Goal: Connect with others: Connect with others

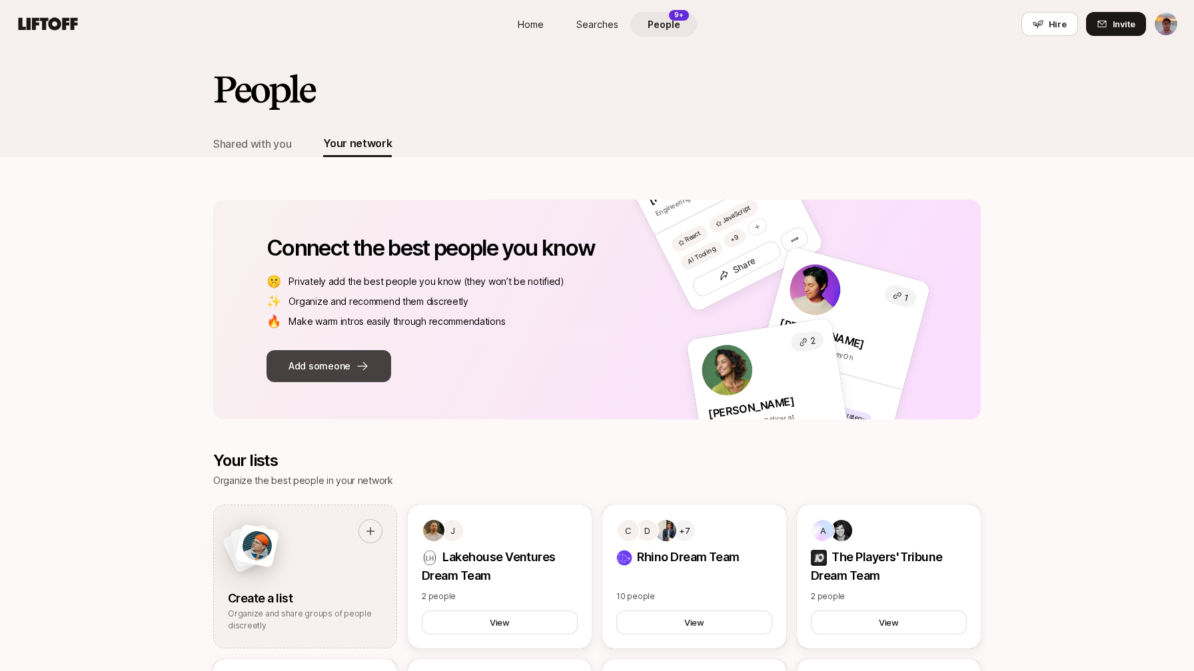
click at [332, 360] on button "Add someone" at bounding box center [328, 366] width 125 height 32
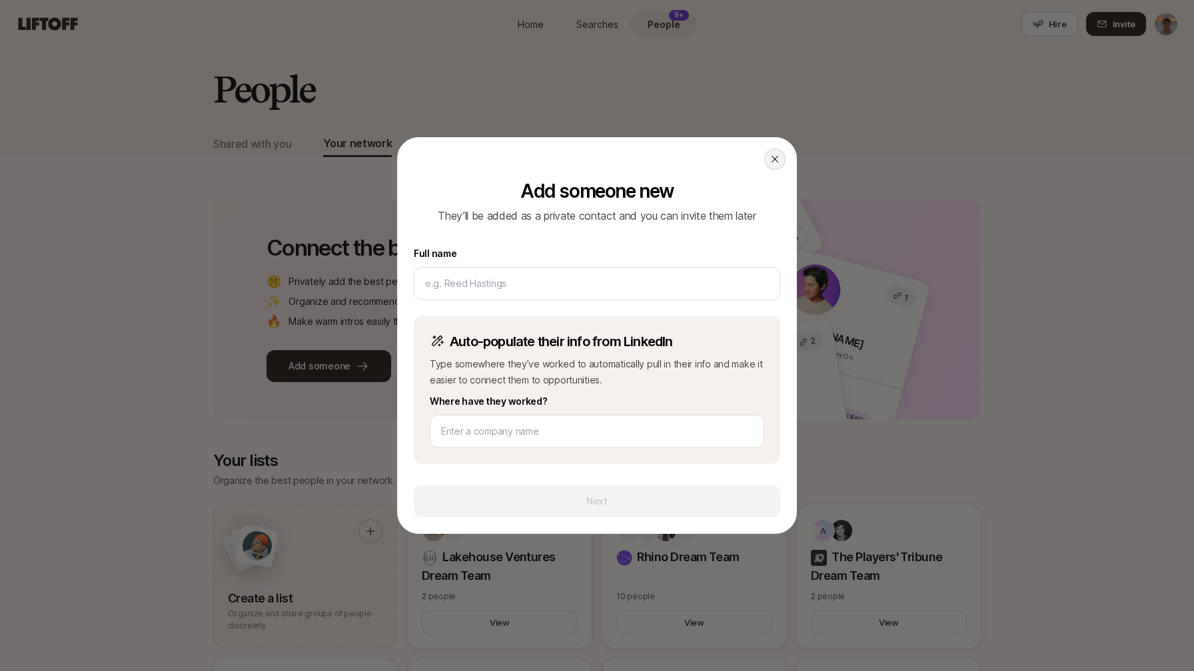
click at [773, 159] on icon at bounding box center [774, 159] width 11 height 11
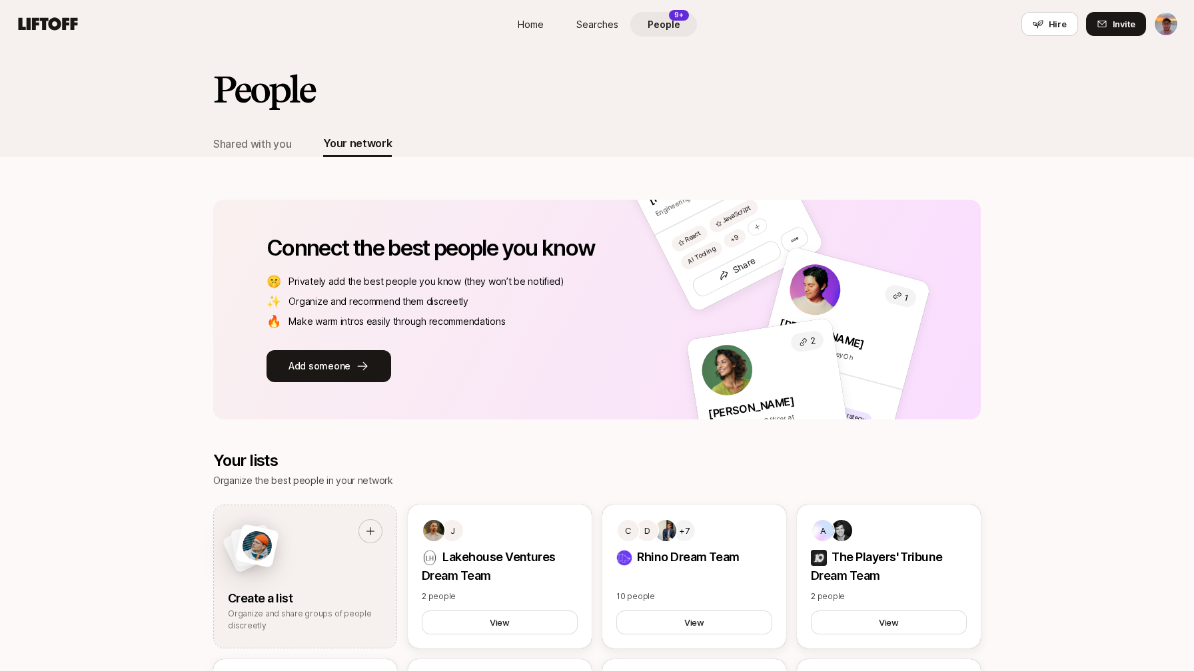
click at [650, 21] on span "People" at bounding box center [663, 24] width 33 height 14
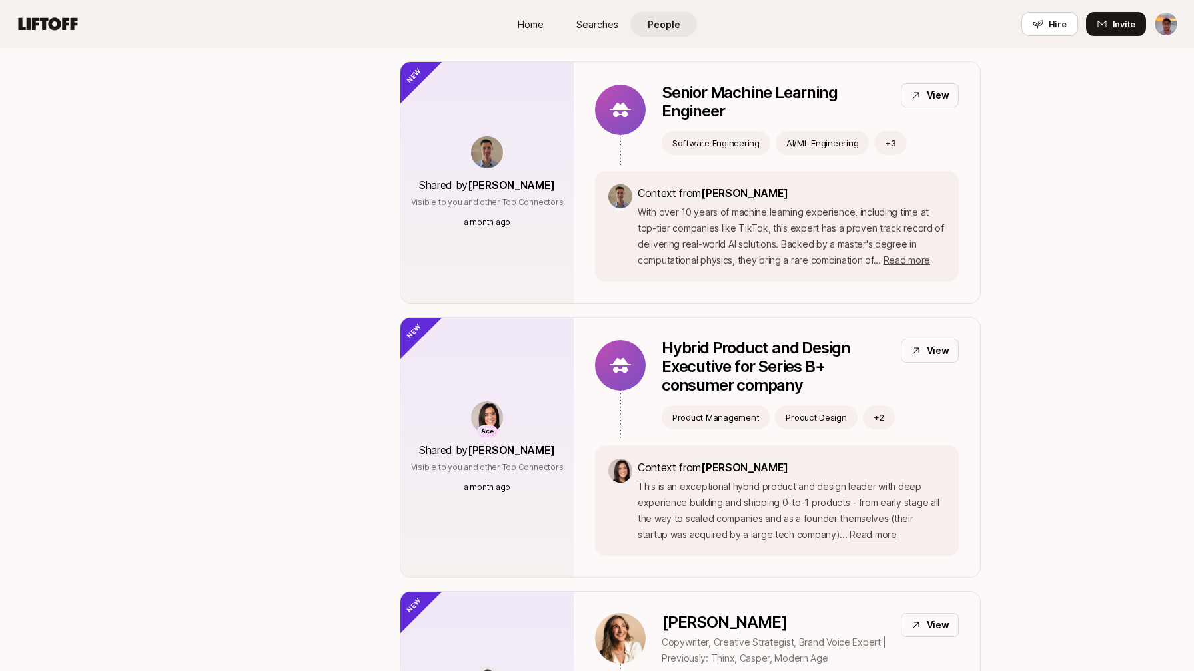
scroll to position [2687, 0]
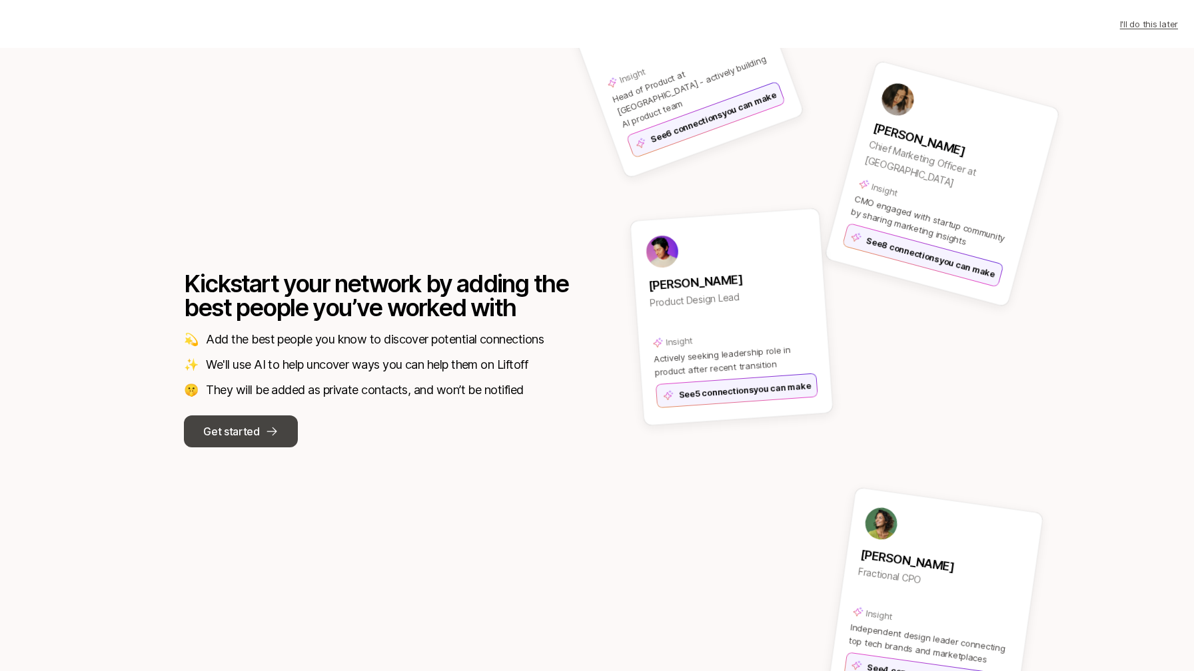
click at [220, 433] on p "Get started" at bounding box center [231, 431] width 56 height 17
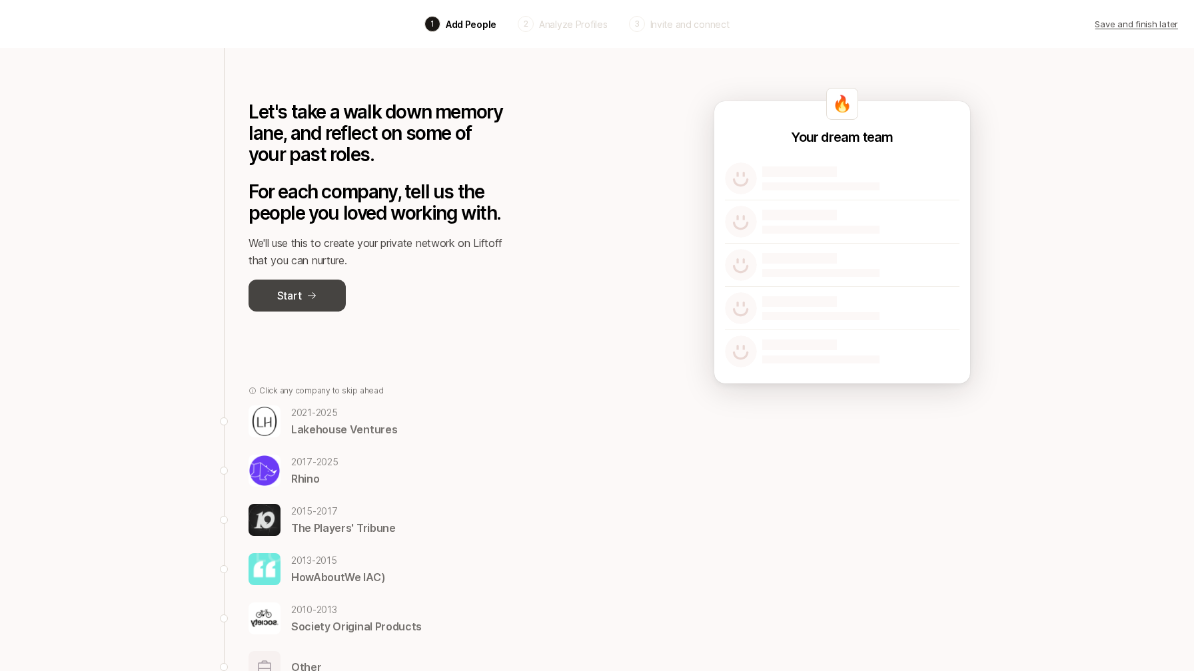
click at [300, 290] on p "Start" at bounding box center [289, 295] width 24 height 17
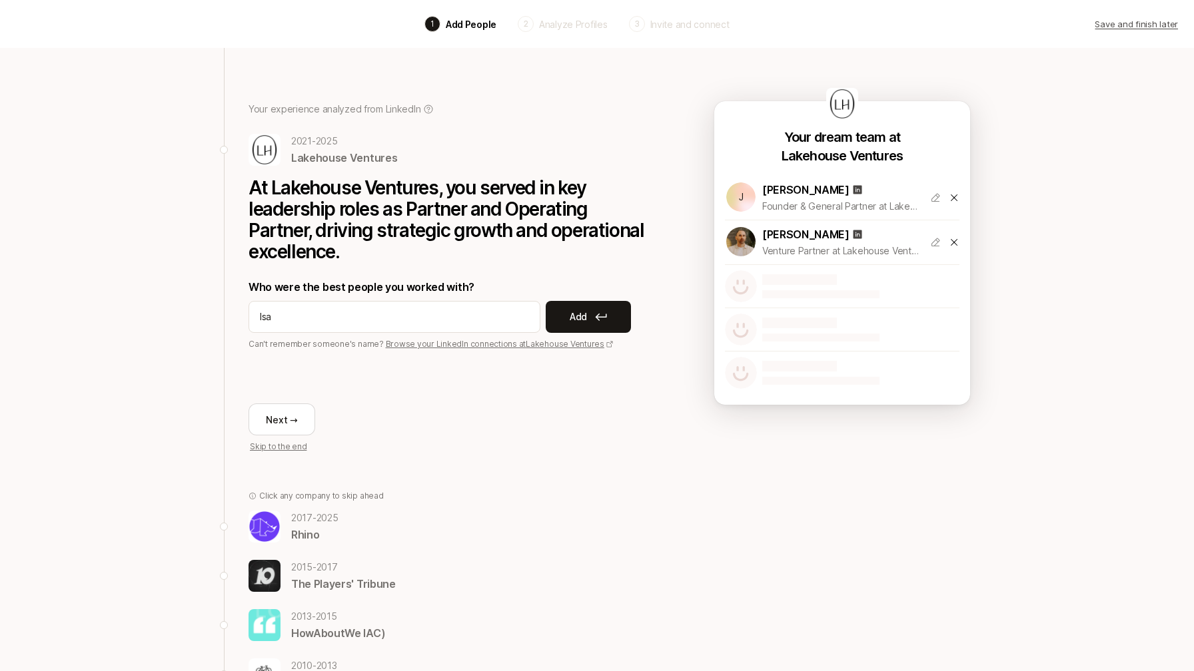
type input "[DEMOGRAPHIC_DATA]"
drag, startPoint x: 399, startPoint y: 315, endPoint x: 179, endPoint y: 309, distance: 219.9
click at [179, 309] on div "Back 1 Add People 2 Analyze Profiles 3 Invite and connect Save and finish later…" at bounding box center [597, 383] width 1194 height 766
click at [953, 242] on icon at bounding box center [953, 242] width 7 height 7
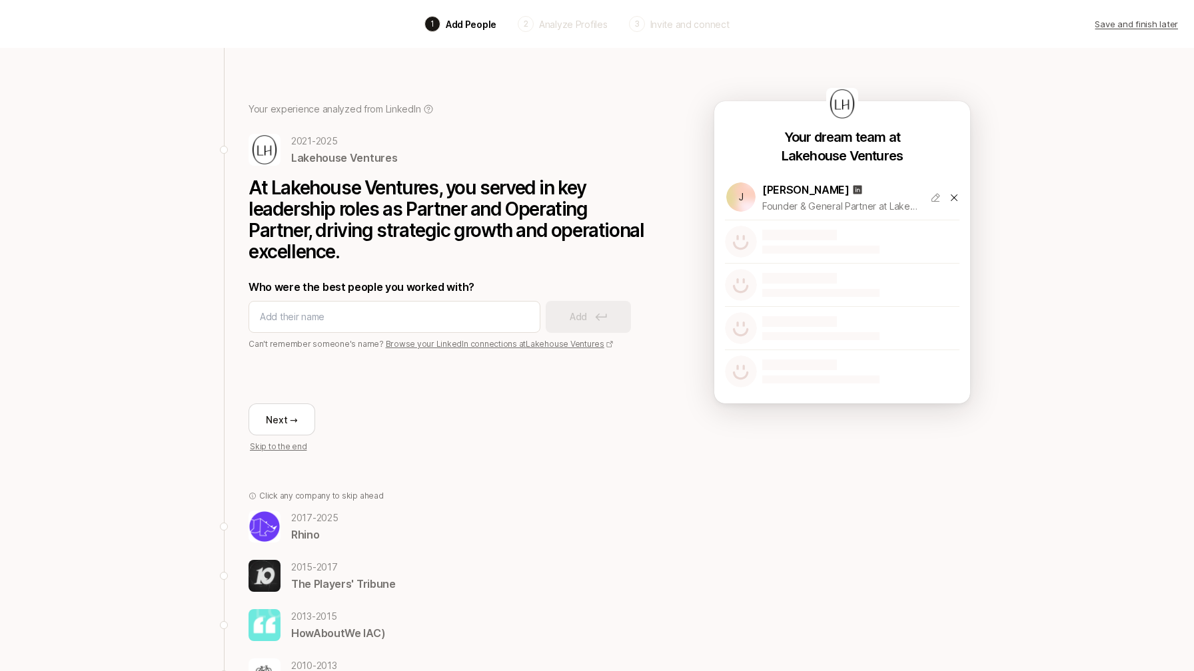
click at [952, 198] on icon at bounding box center [953, 197] width 11 height 11
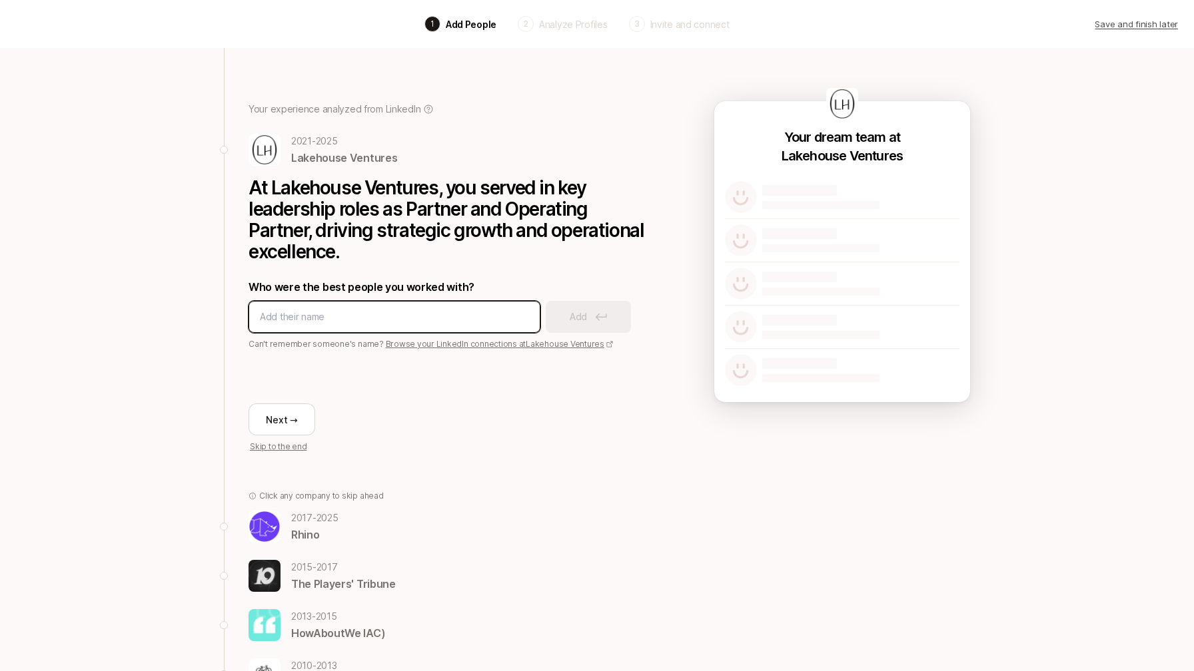
click at [296, 316] on input at bounding box center [394, 317] width 269 height 16
type input "[PERSON_NAME]"
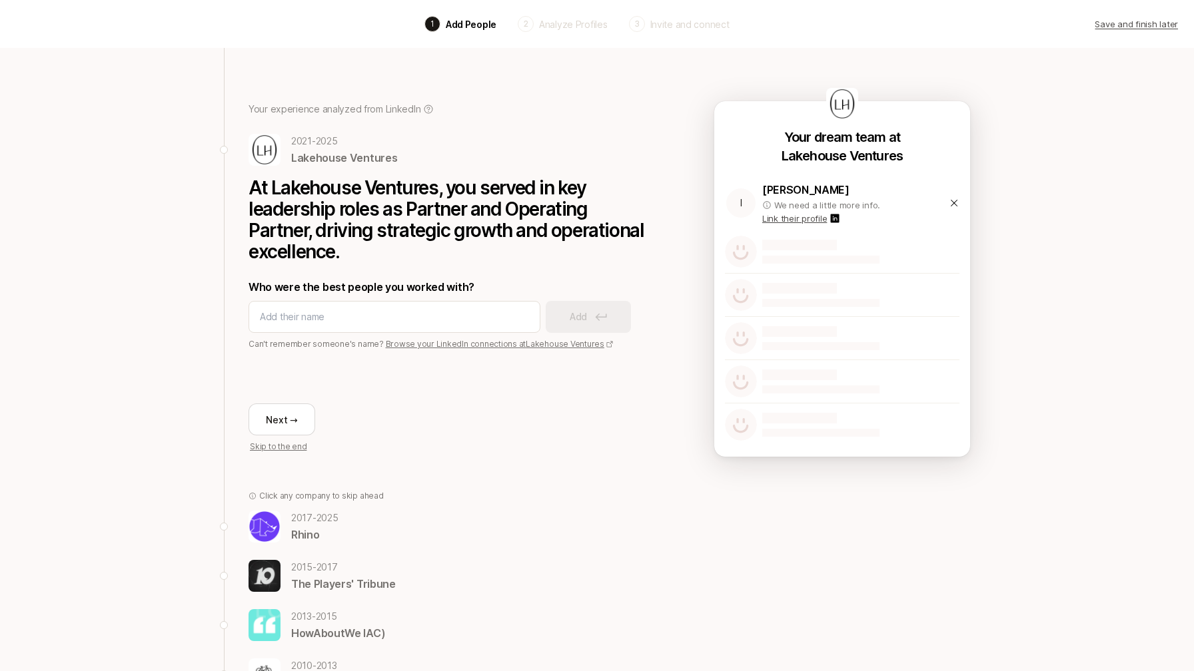
click at [952, 205] on icon at bounding box center [953, 203] width 11 height 11
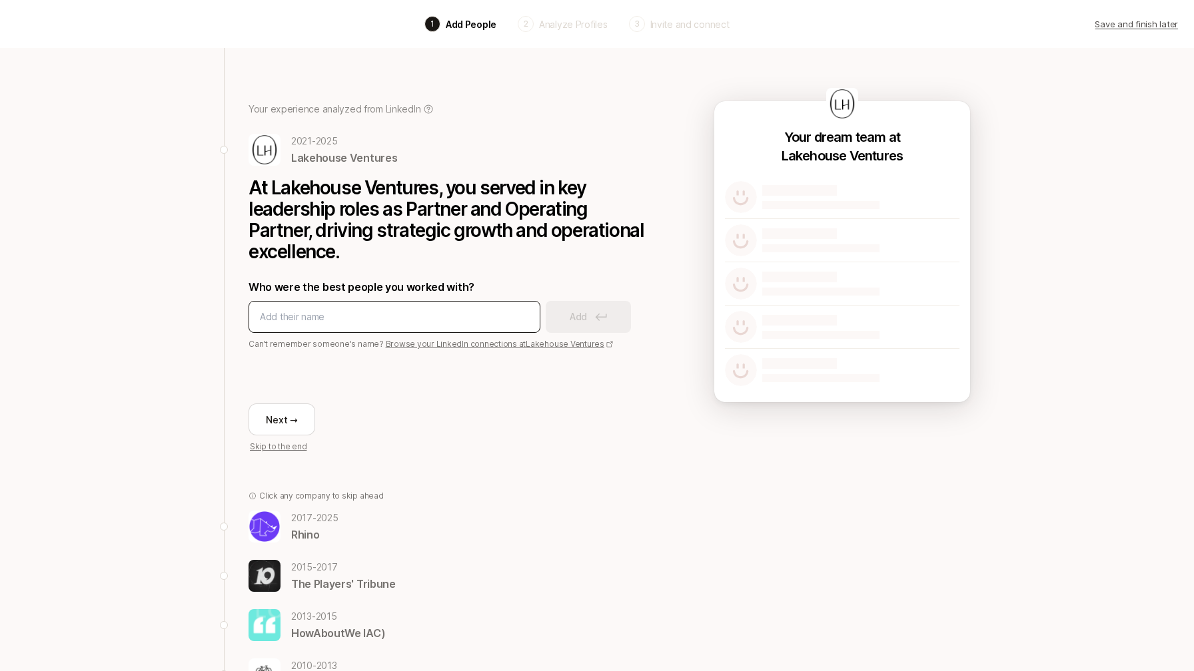
click at [462, 302] on div at bounding box center [394, 317] width 292 height 32
click at [404, 319] on input at bounding box center [394, 317] width 269 height 16
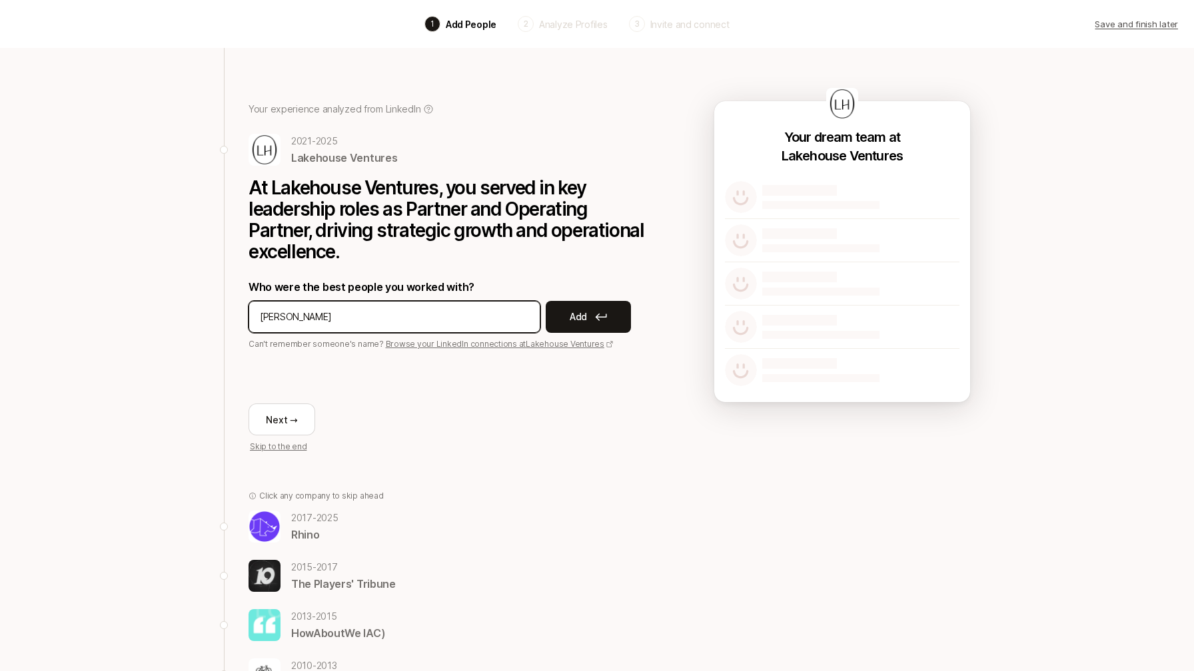
type input "[PERSON_NAME]"
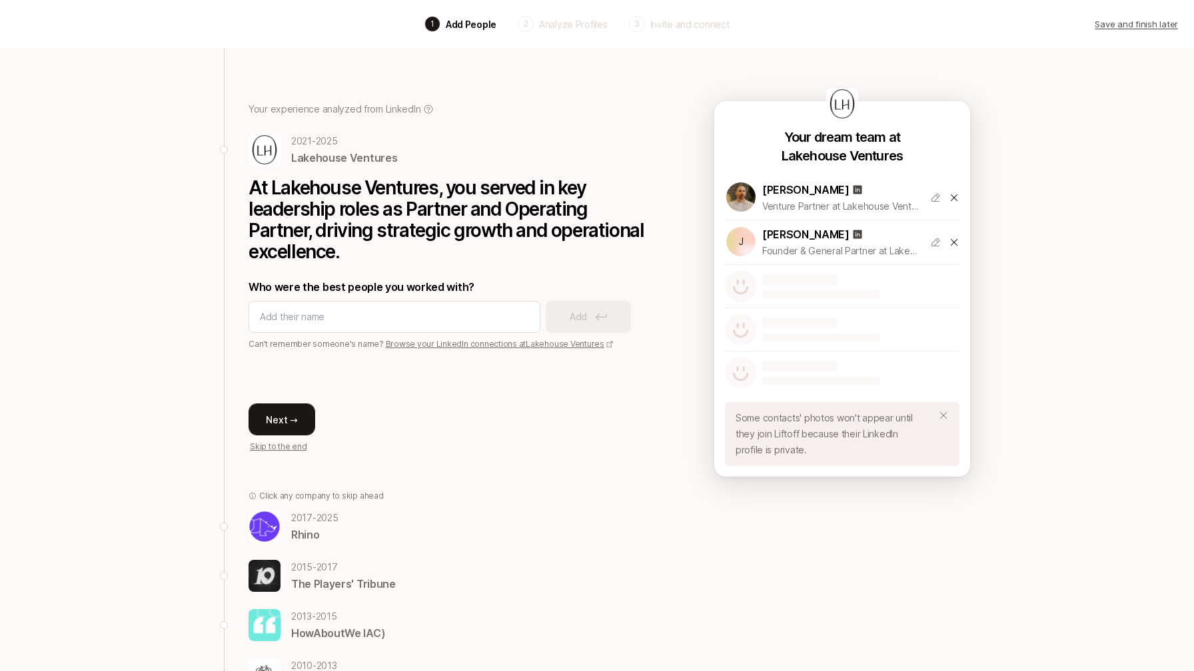
click at [268, 410] on button "Next →" at bounding box center [281, 420] width 67 height 32
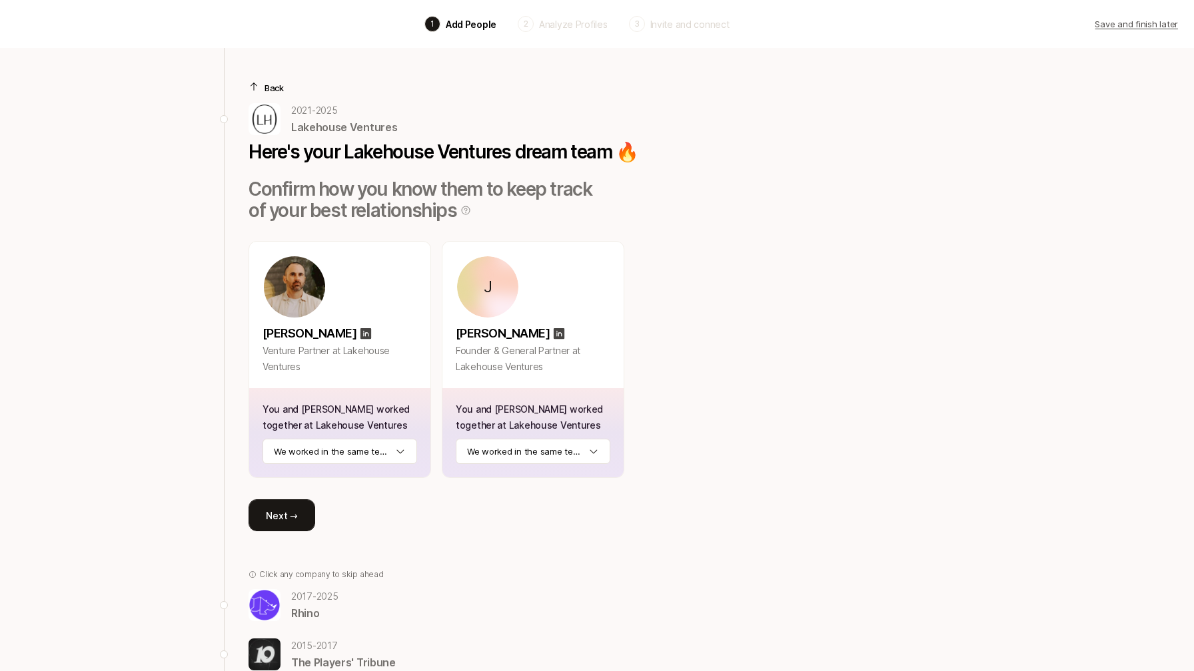
click at [264, 512] on button "Next →" at bounding box center [281, 516] width 67 height 32
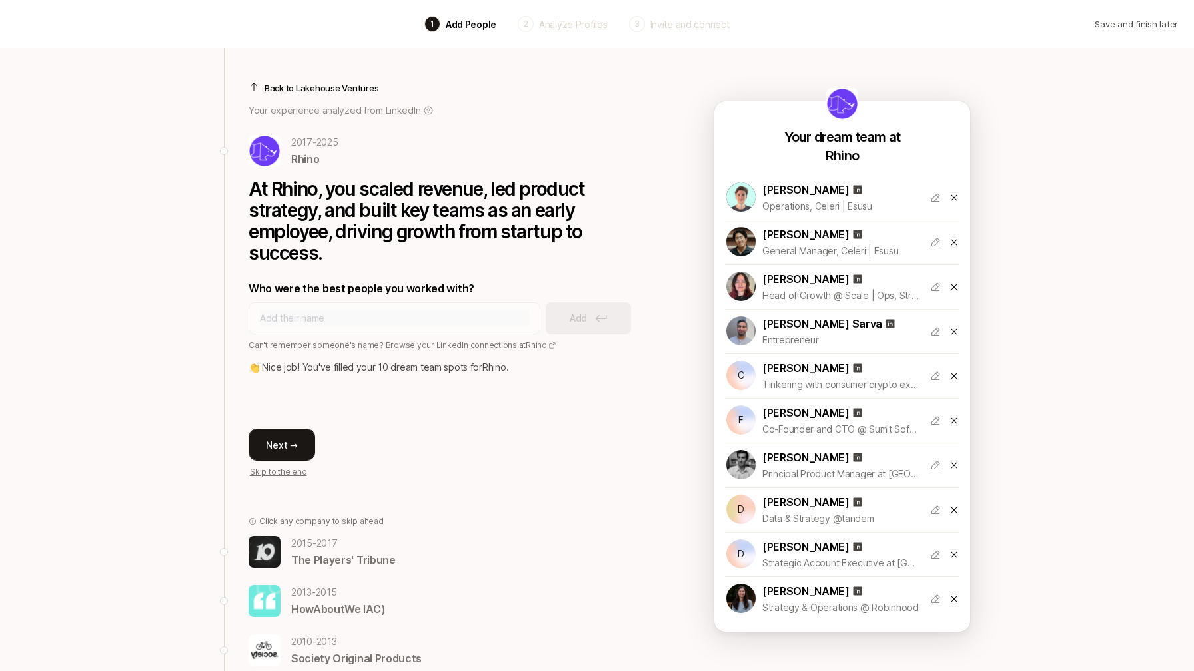
click at [280, 449] on button "Next →" at bounding box center [281, 445] width 67 height 32
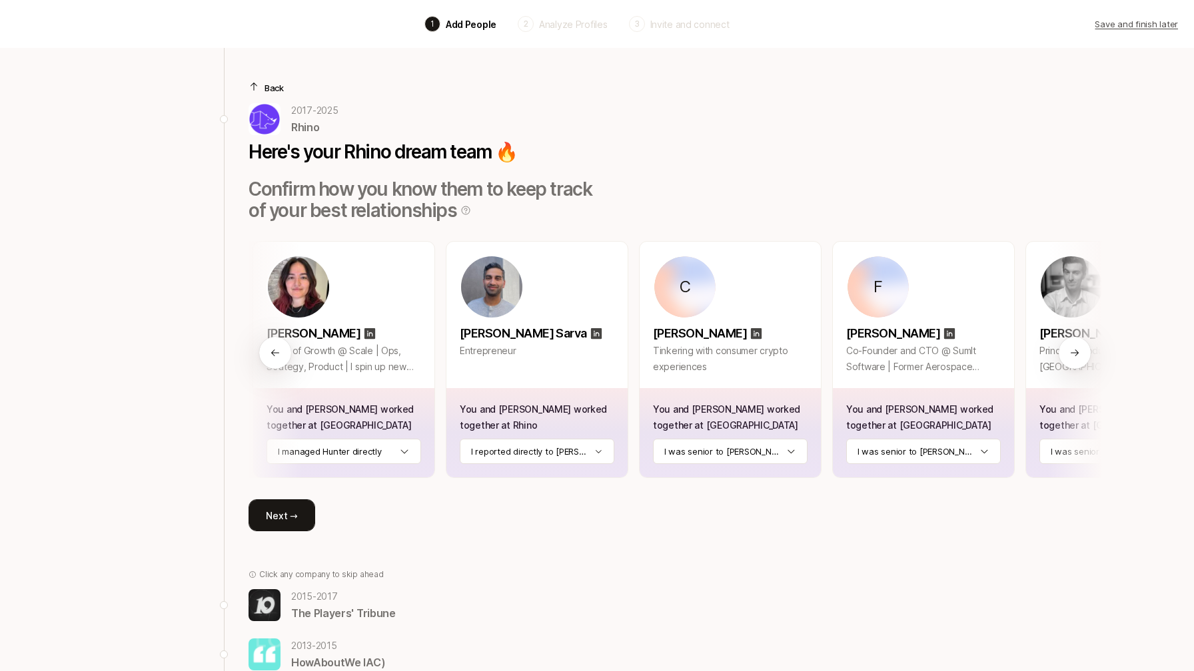
scroll to position [0, 330]
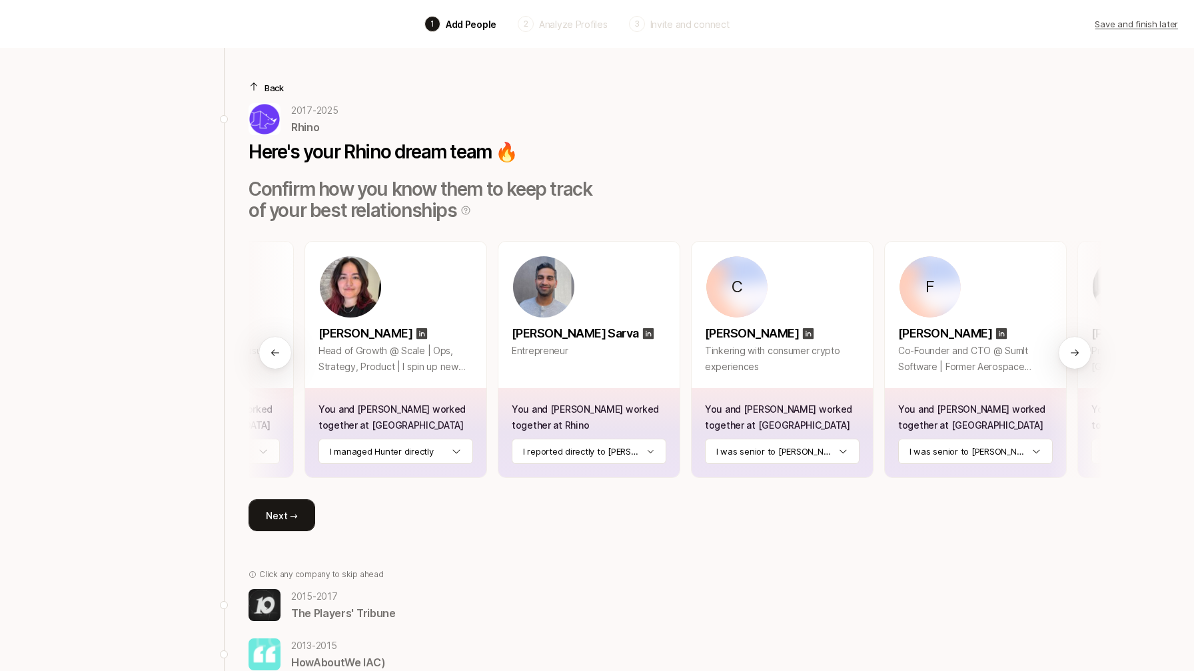
click at [292, 510] on button "Next →" at bounding box center [281, 516] width 67 height 32
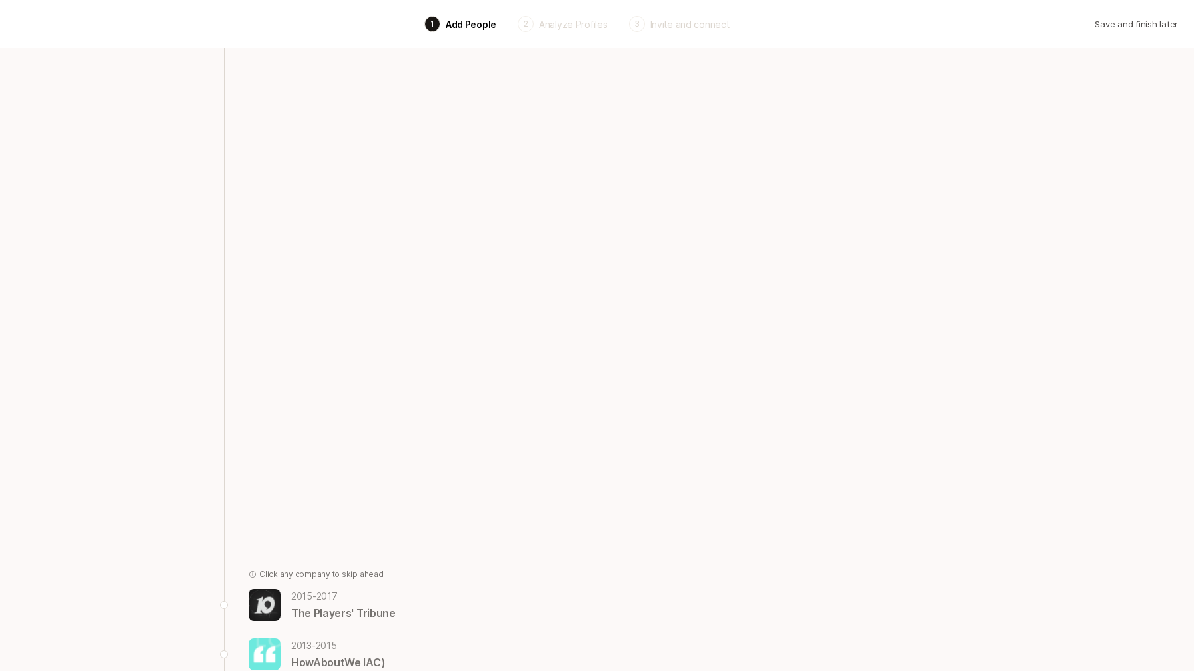
scroll to position [0, 0]
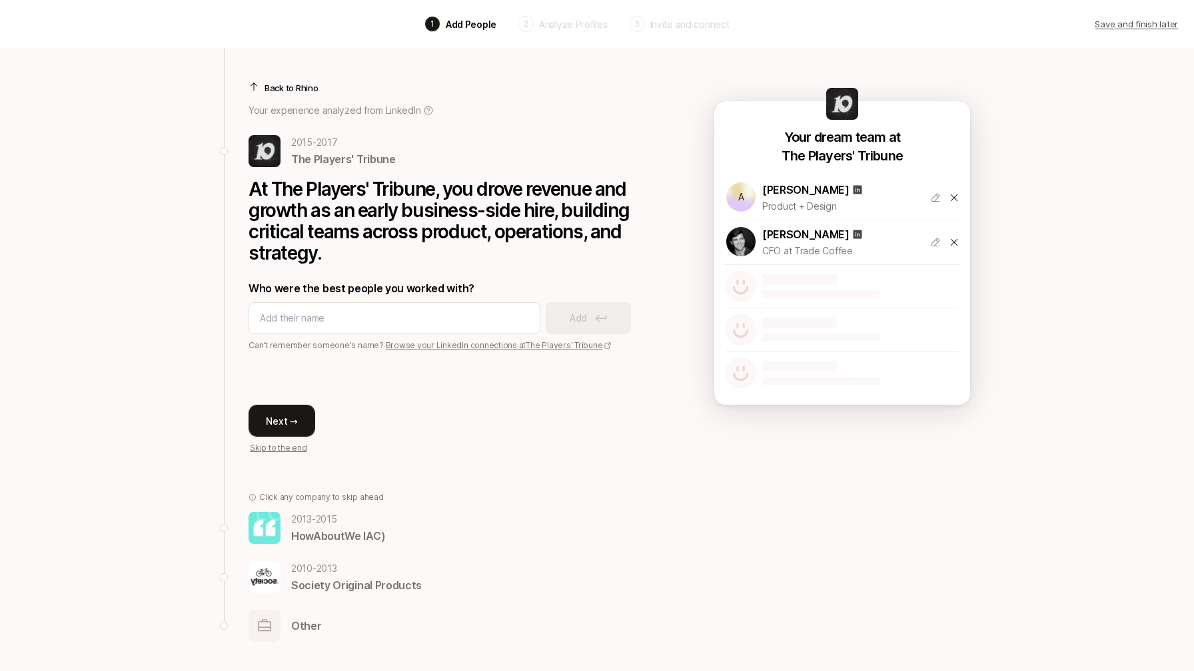
click at [302, 412] on button "Next →" at bounding box center [281, 421] width 67 height 32
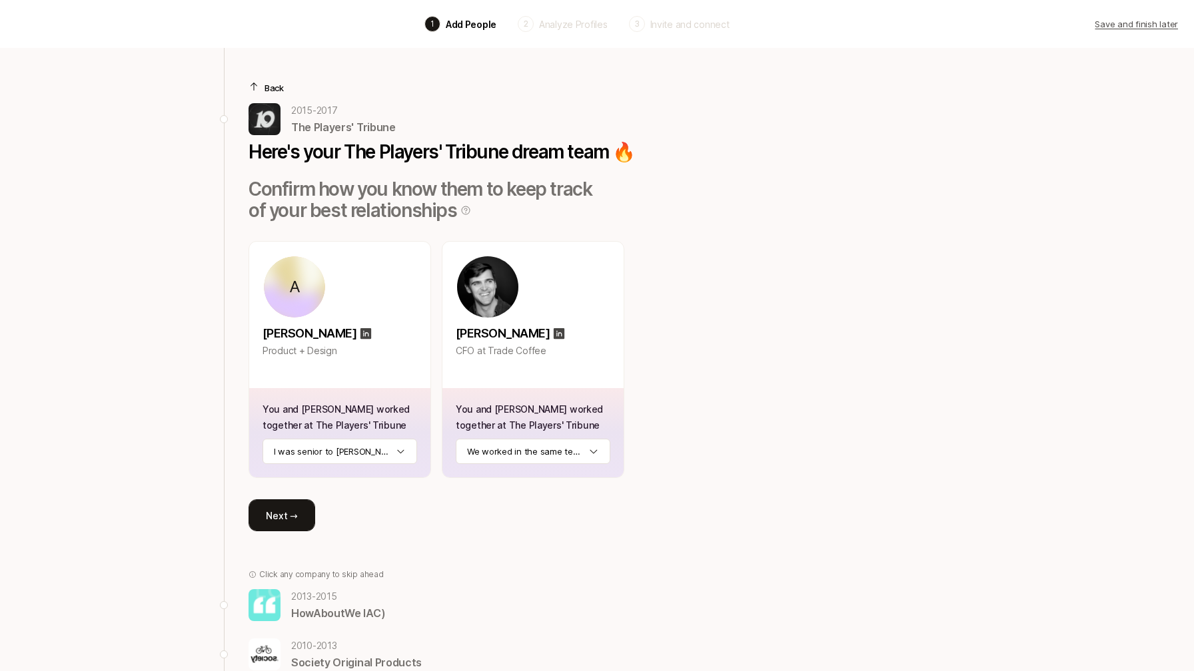
click at [286, 514] on button "Next →" at bounding box center [281, 516] width 67 height 32
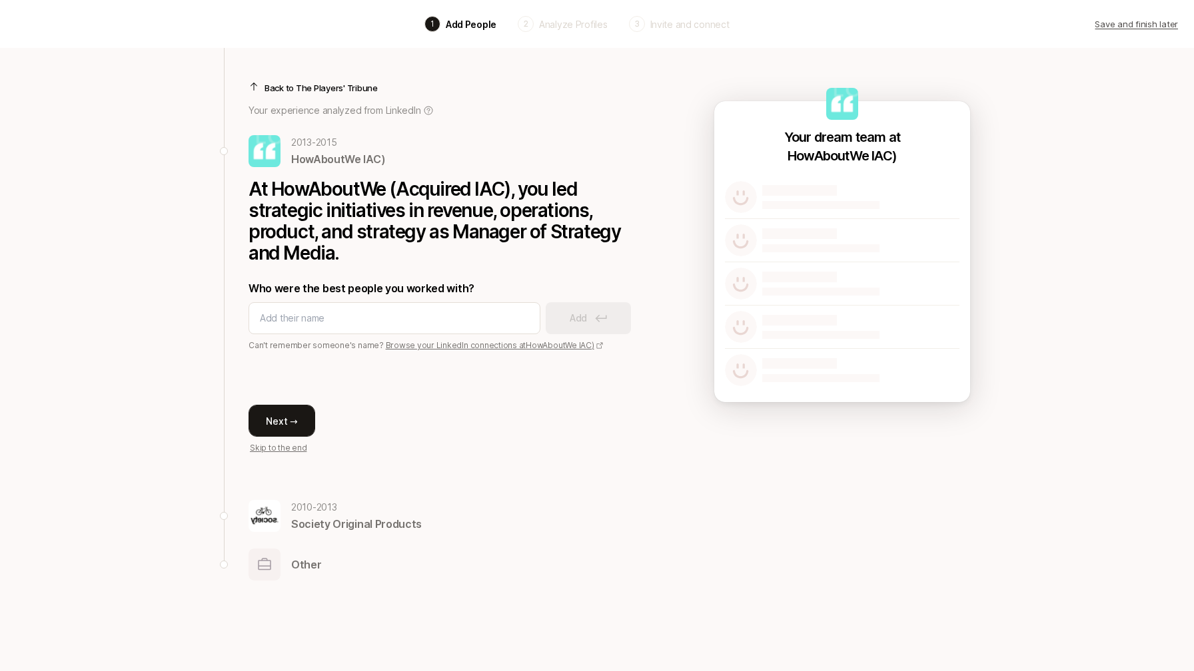
click at [276, 422] on button "Next →" at bounding box center [281, 421] width 67 height 32
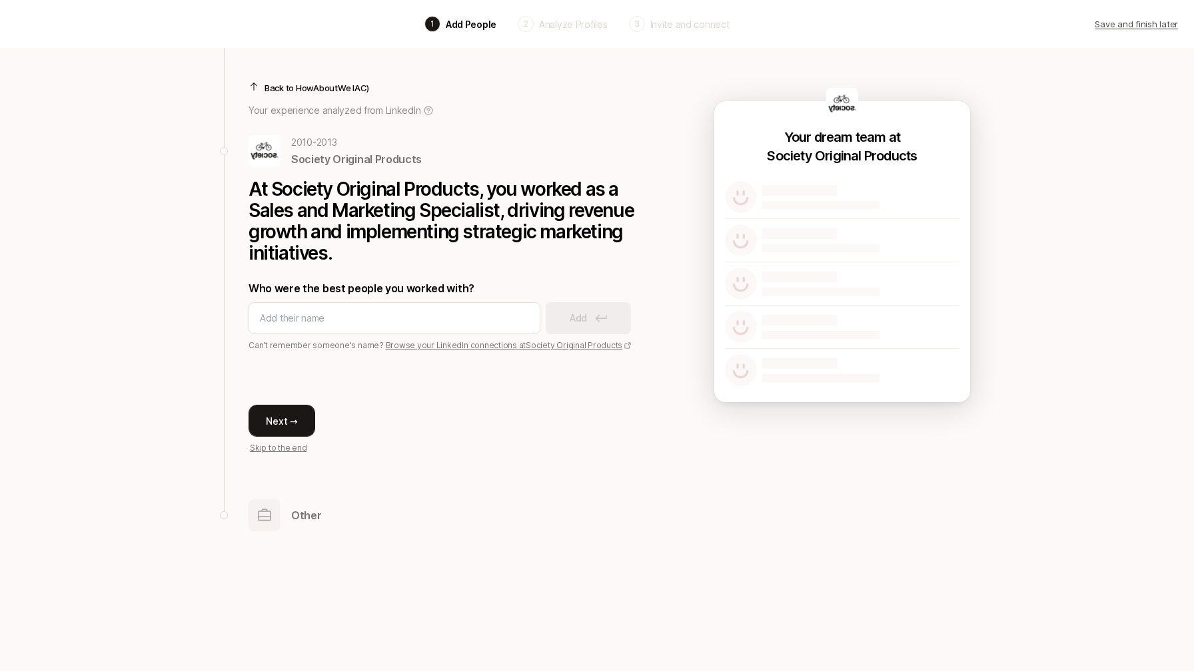
click at [294, 423] on button "Next →" at bounding box center [281, 421] width 67 height 32
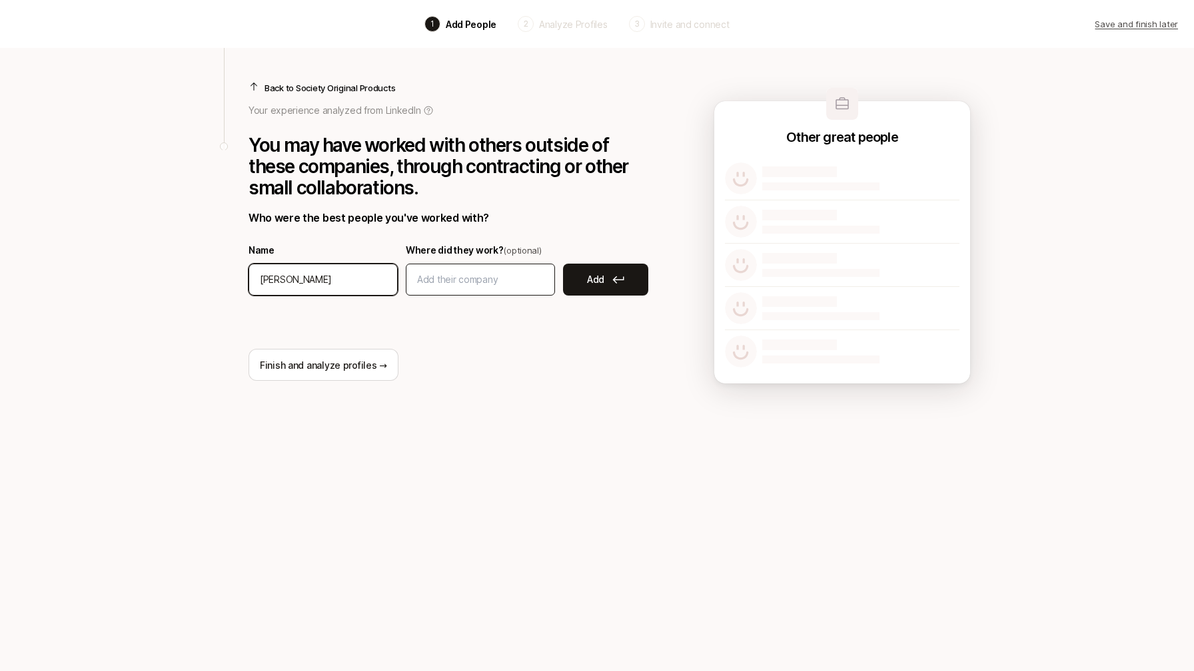
type input "[PERSON_NAME]"
click at [470, 280] on input at bounding box center [480, 280] width 127 height 16
click at [607, 283] on button "Add" at bounding box center [605, 280] width 85 height 32
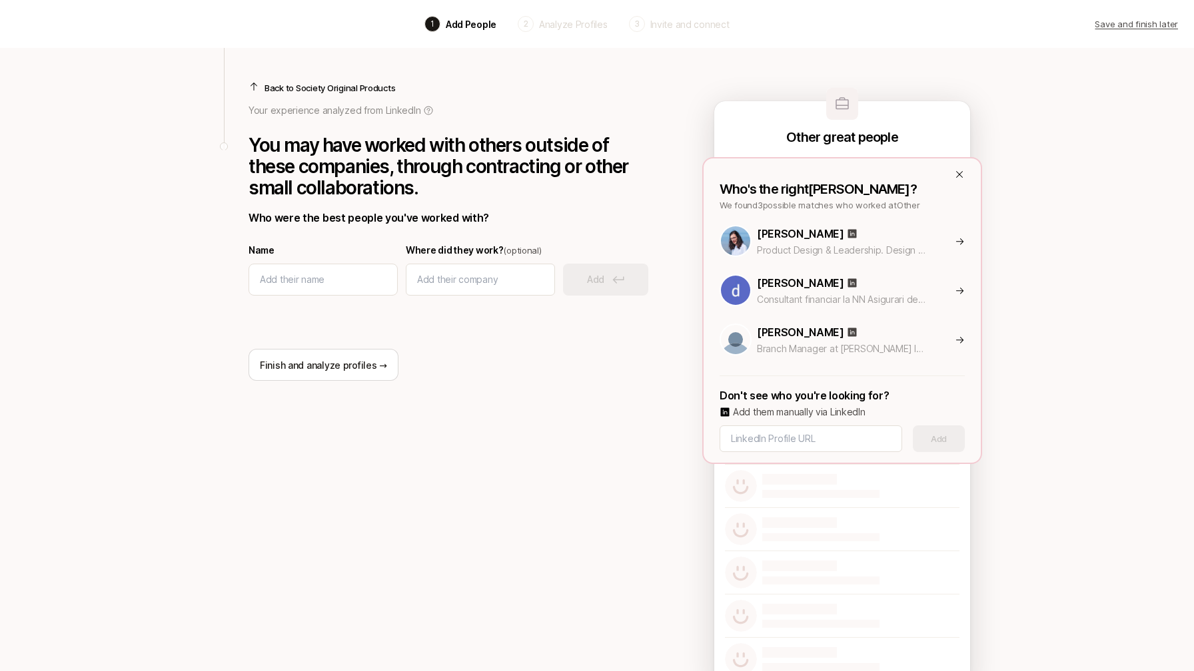
click at [971, 250] on div "[PERSON_NAME] Product Design & Leadership. Design at 👀 Something new. Previousl…" at bounding box center [874, 241] width 235 height 33
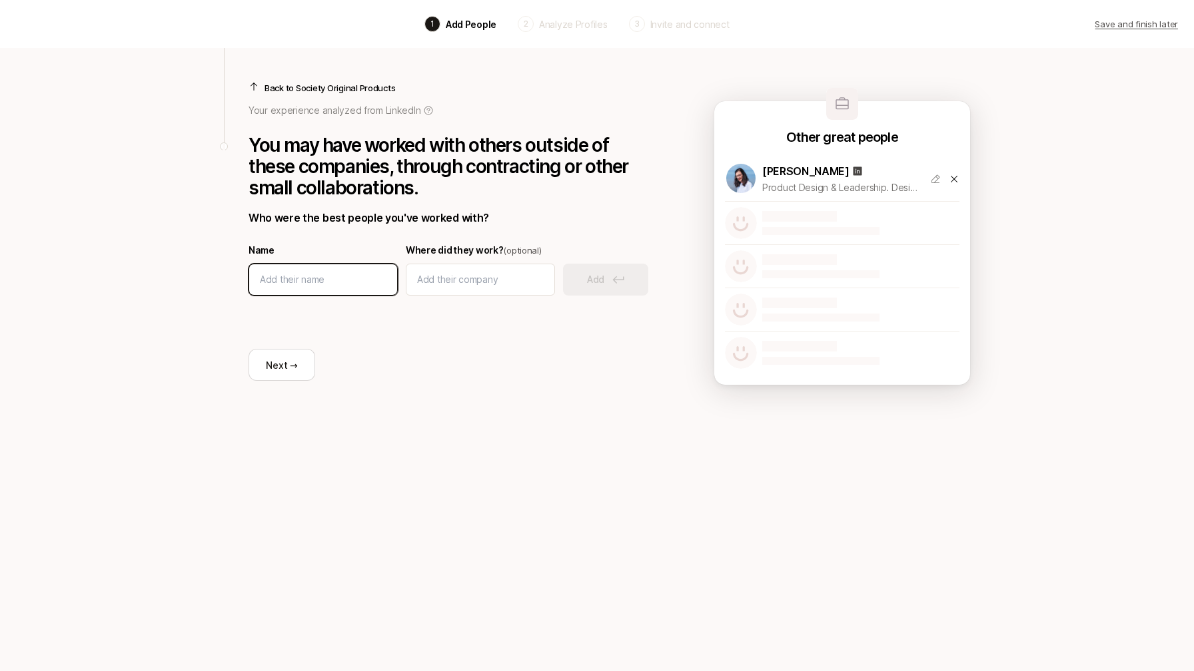
click at [352, 285] on input at bounding box center [323, 280] width 127 height 16
type input "[PERSON_NAME]"
click at [615, 278] on icon at bounding box center [618, 280] width 12 height 8
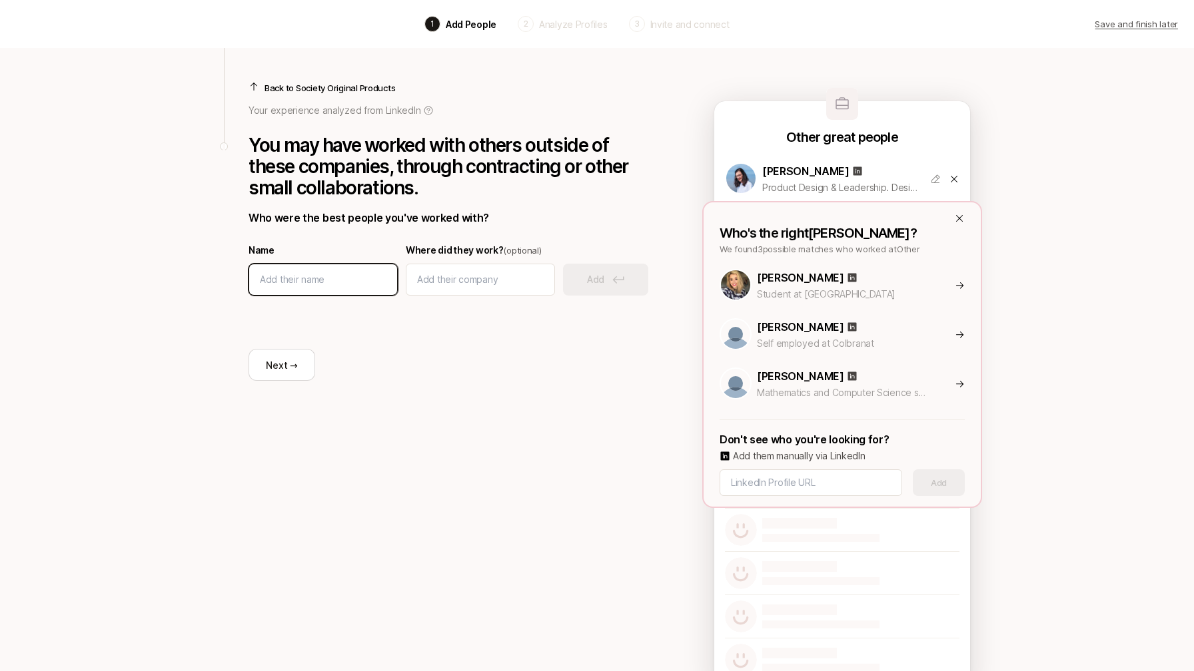
scroll to position [47, 0]
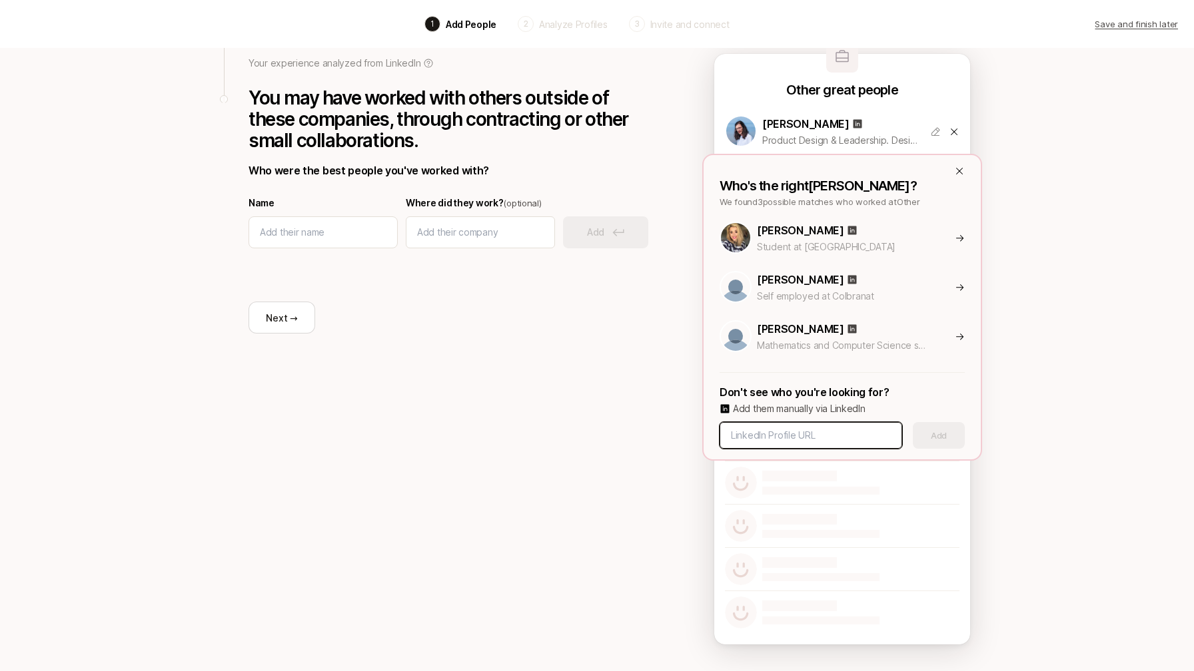
click at [769, 442] on input at bounding box center [811, 436] width 160 height 16
paste input "[URL][DOMAIN_NAME][PERSON_NAME]"
type input "[URL][DOMAIN_NAME][PERSON_NAME]"
click at [940, 439] on button "Add" at bounding box center [938, 435] width 52 height 27
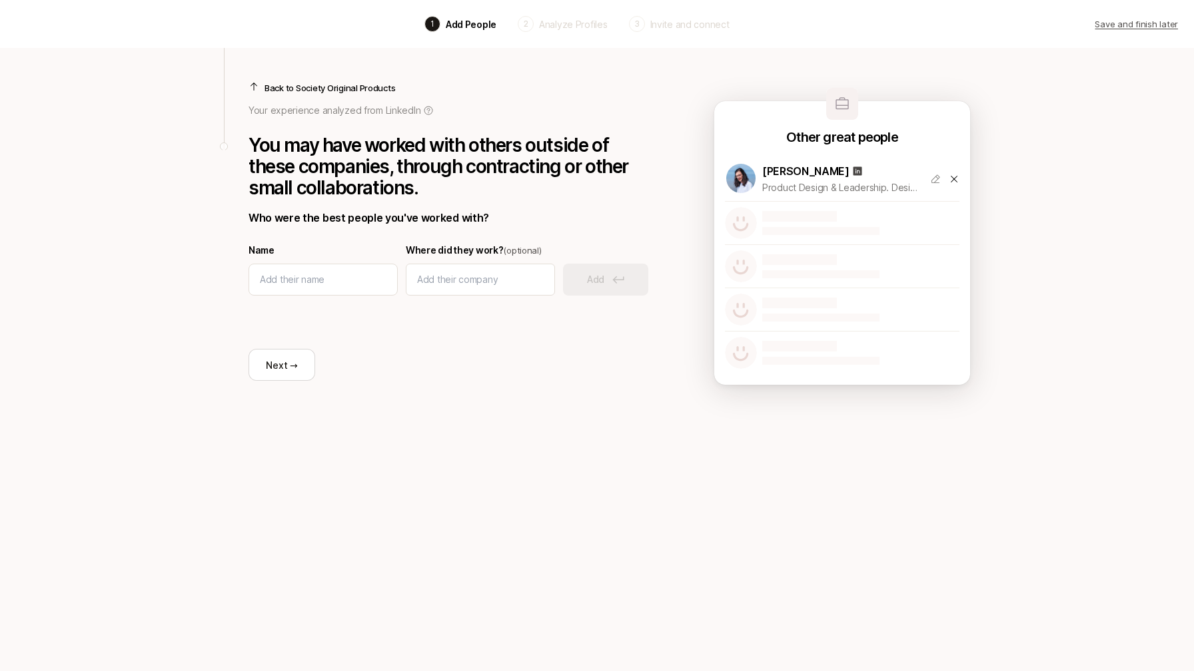
scroll to position [0, 0]
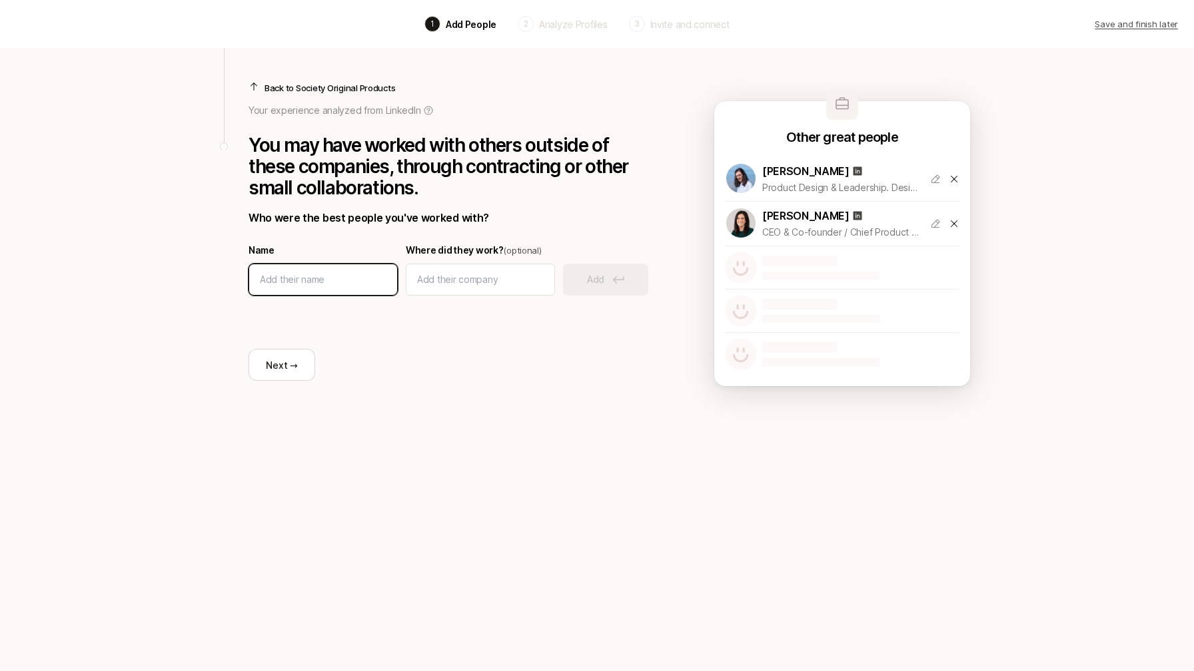
click at [308, 281] on input at bounding box center [323, 280] width 127 height 16
type input "[PERSON_NAME]"
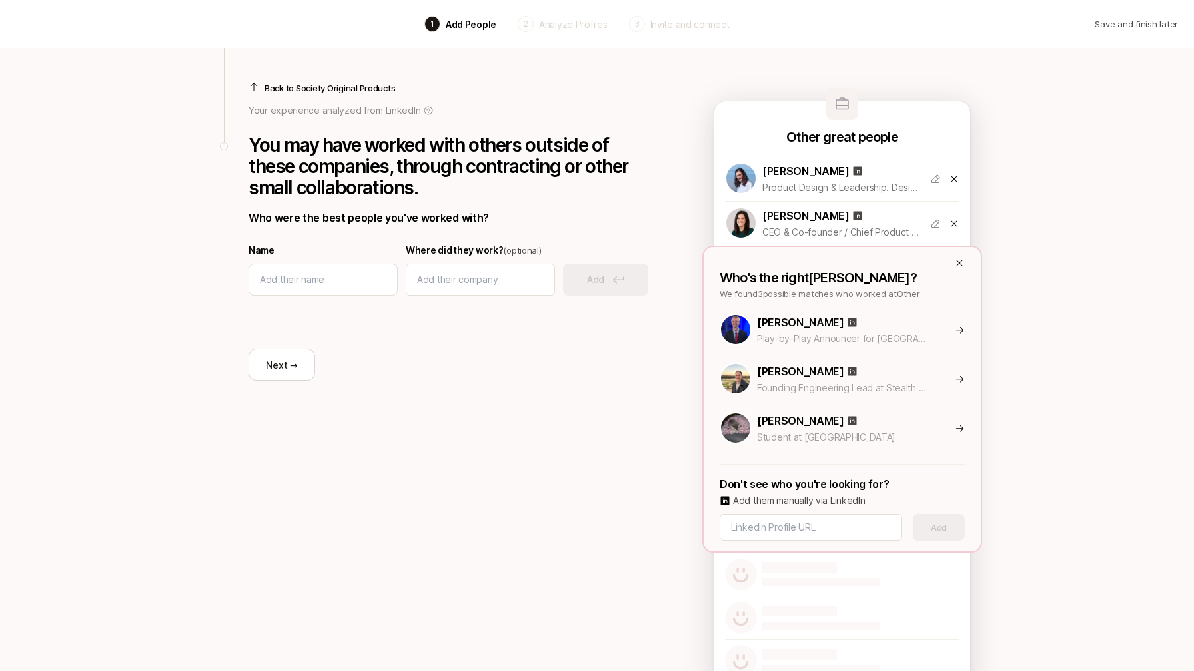
click at [928, 376] on div "[PERSON_NAME]" at bounding box center [874, 371] width 235 height 17
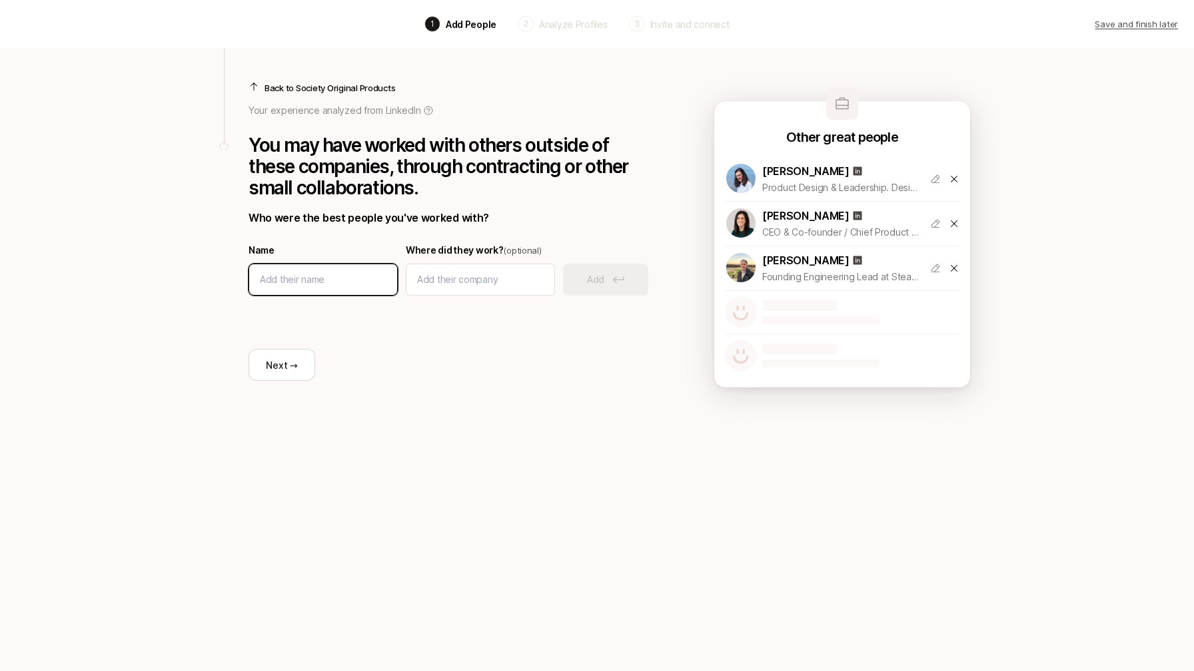
click at [349, 277] on input at bounding box center [323, 280] width 127 height 16
type input "[PERSON_NAME]"
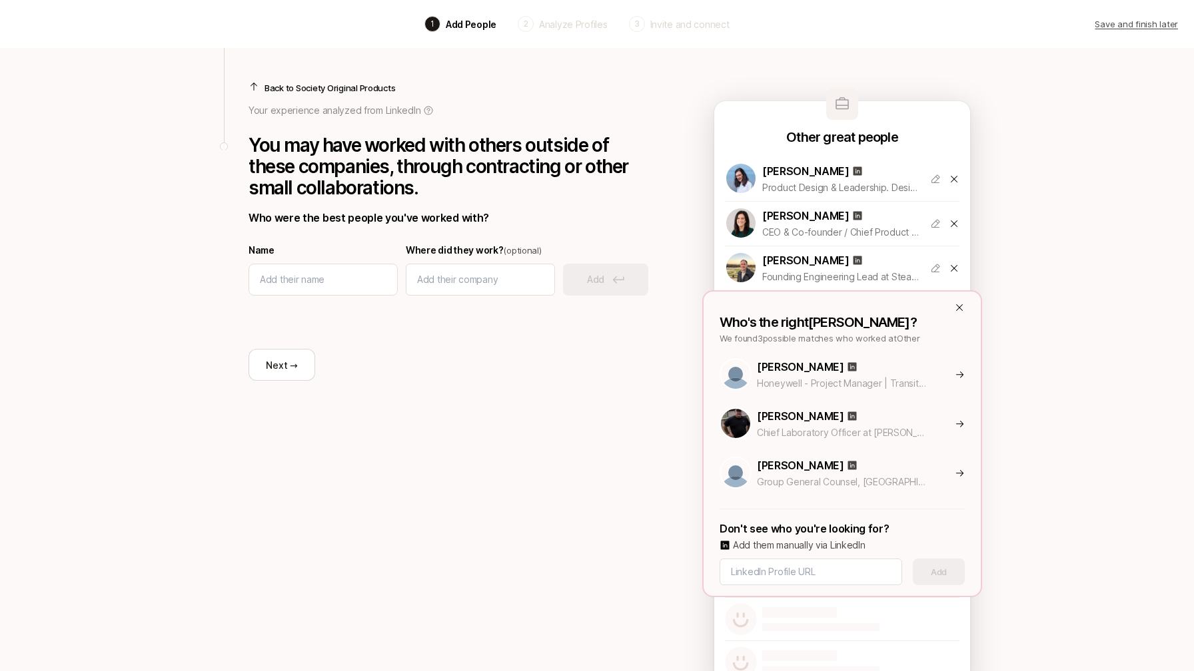
click at [964, 307] on icon at bounding box center [959, 307] width 11 height 11
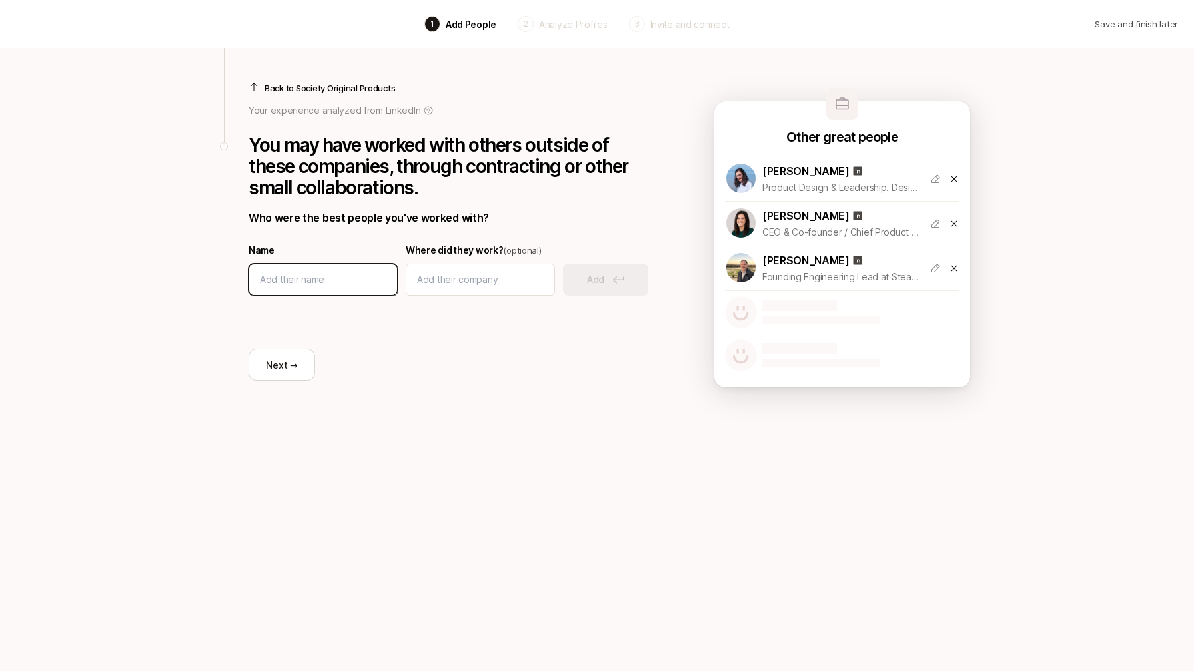
click at [264, 282] on input at bounding box center [323, 280] width 127 height 16
type input "[PERSON_NAME]"
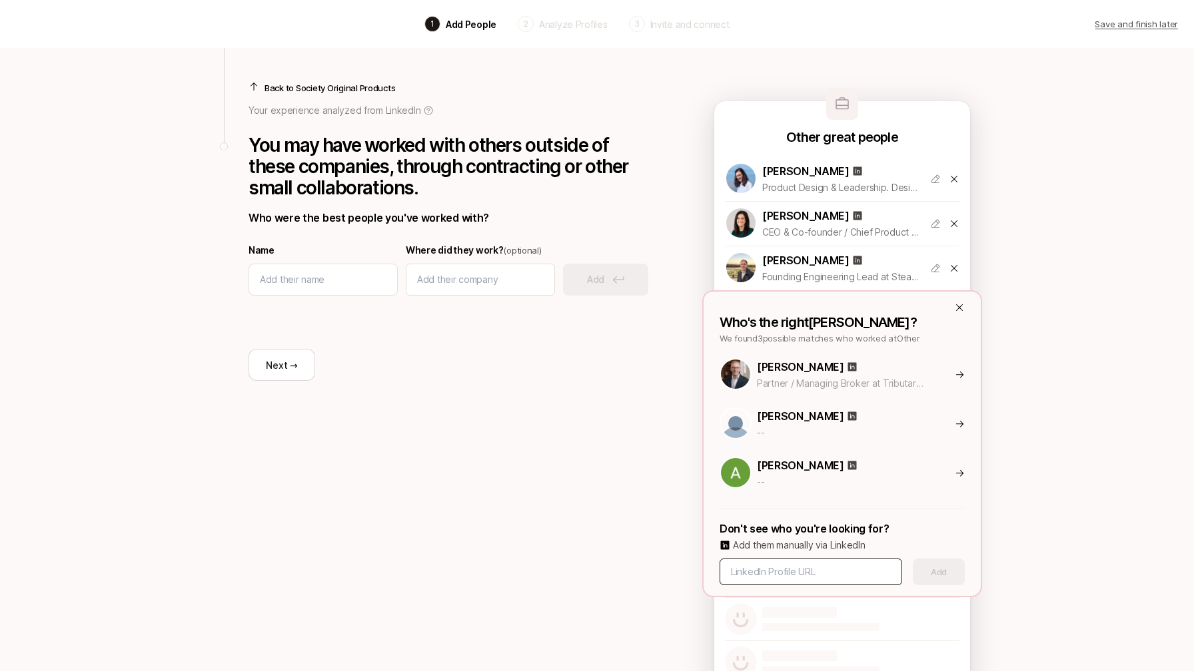
drag, startPoint x: 807, startPoint y: 559, endPoint x: 811, endPoint y: 565, distance: 7.8
click at [809, 561] on div at bounding box center [810, 572] width 182 height 27
click at [823, 570] on input at bounding box center [811, 572] width 160 height 16
paste input "[URL][DOMAIN_NAME][PERSON_NAME]"
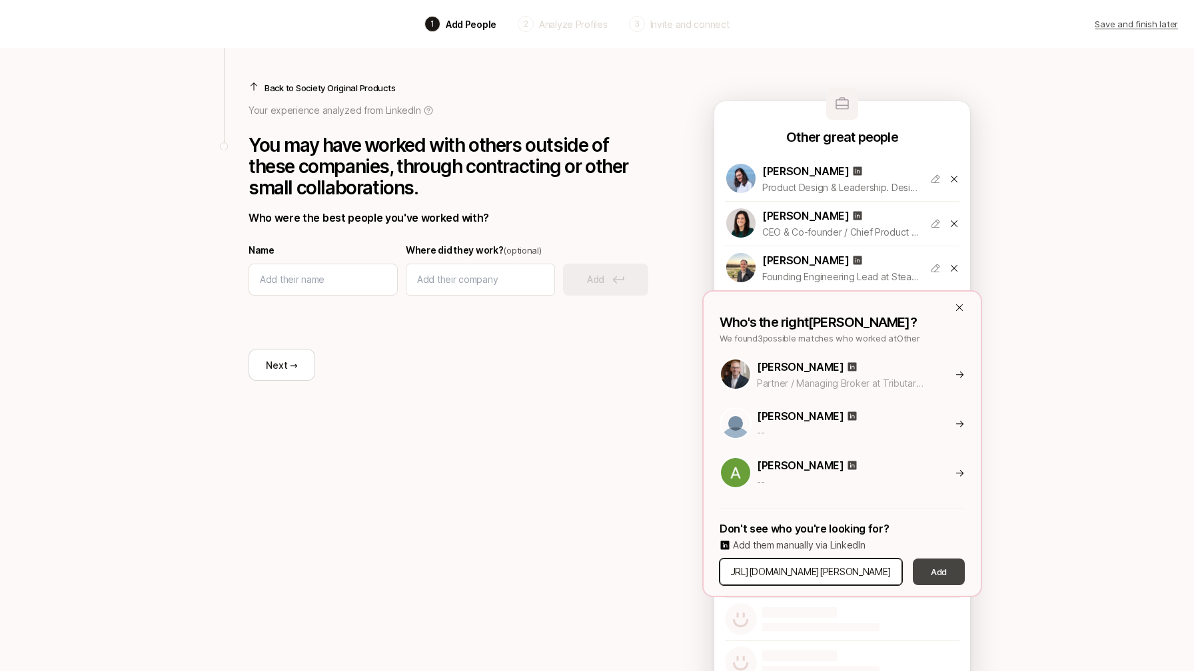
type input "[URL][DOMAIN_NAME][PERSON_NAME]"
click at [946, 580] on button "Add" at bounding box center [938, 572] width 52 height 27
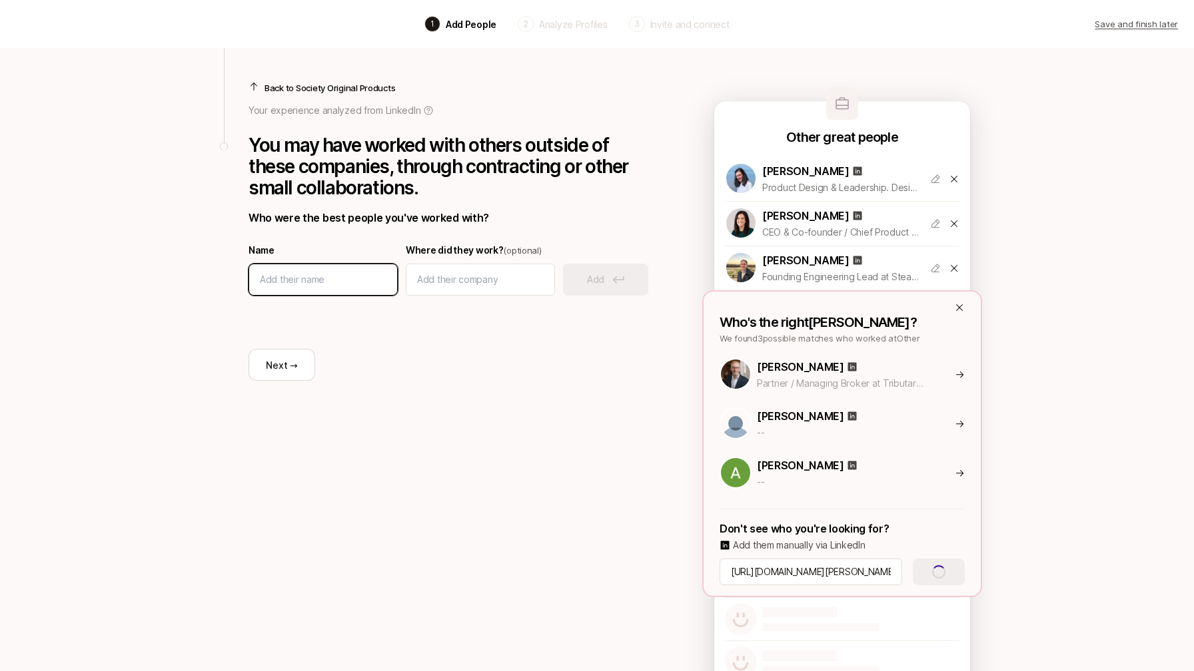
click at [298, 287] on input at bounding box center [323, 280] width 127 height 16
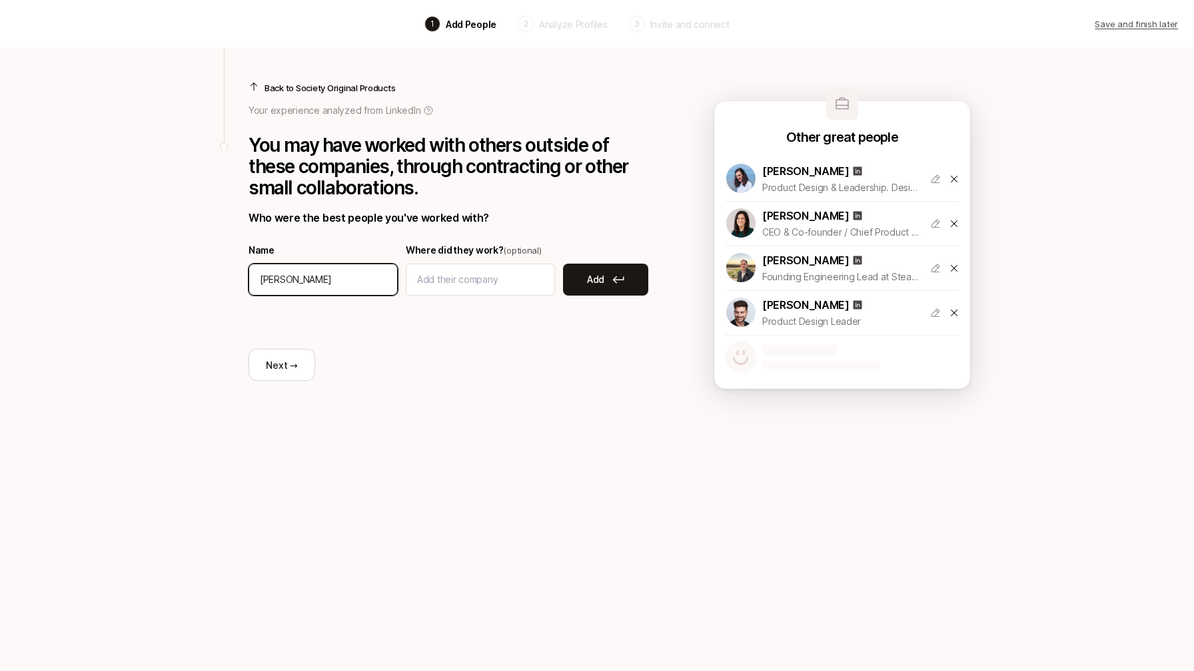
type input "[PERSON_NAME]"
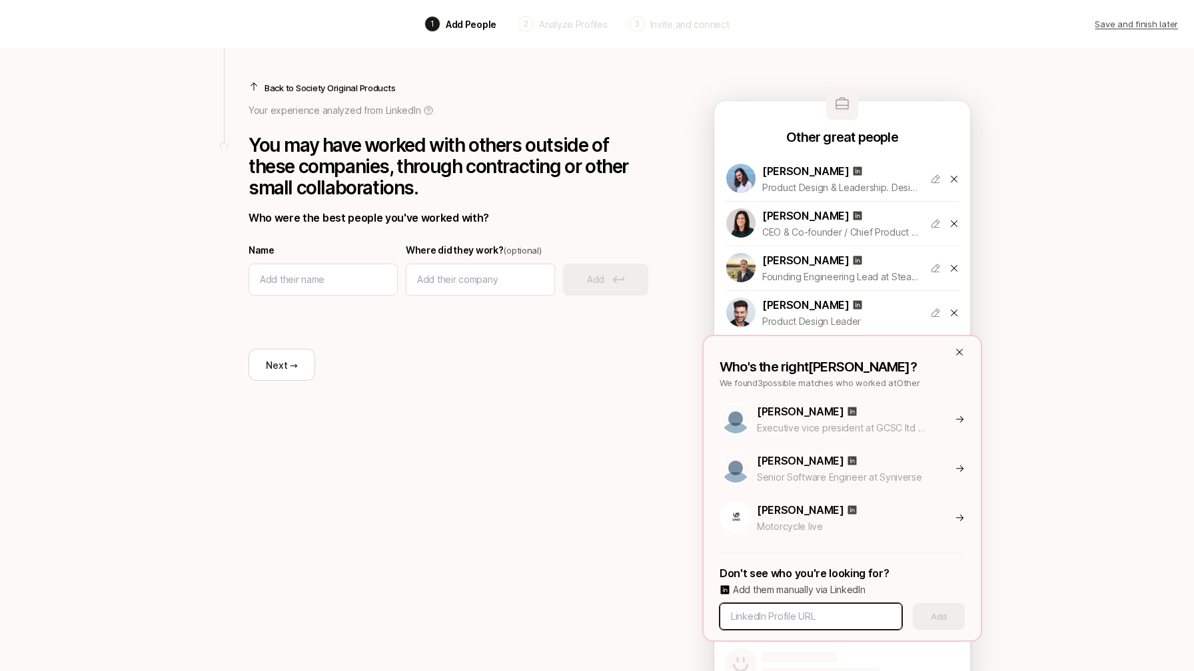
click at [799, 614] on input at bounding box center [811, 617] width 160 height 16
paste input "[URL][DOMAIN_NAME]"
type input "[URL][DOMAIN_NAME]"
click at [932, 619] on button "Add" at bounding box center [938, 616] width 52 height 27
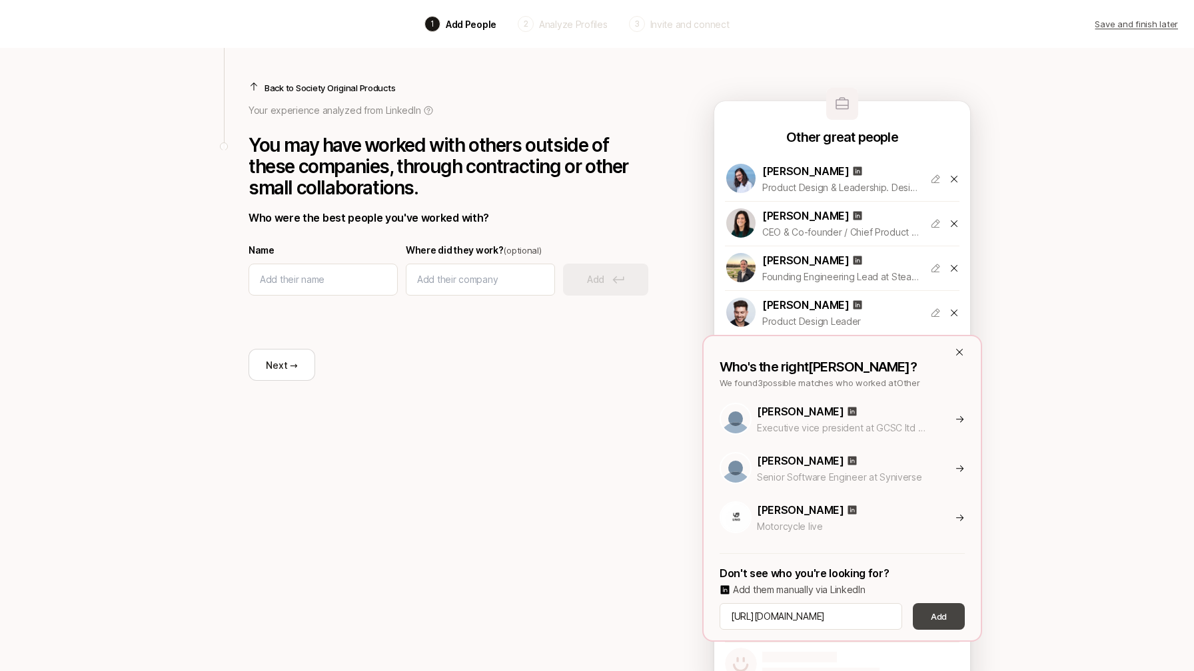
scroll to position [0, 0]
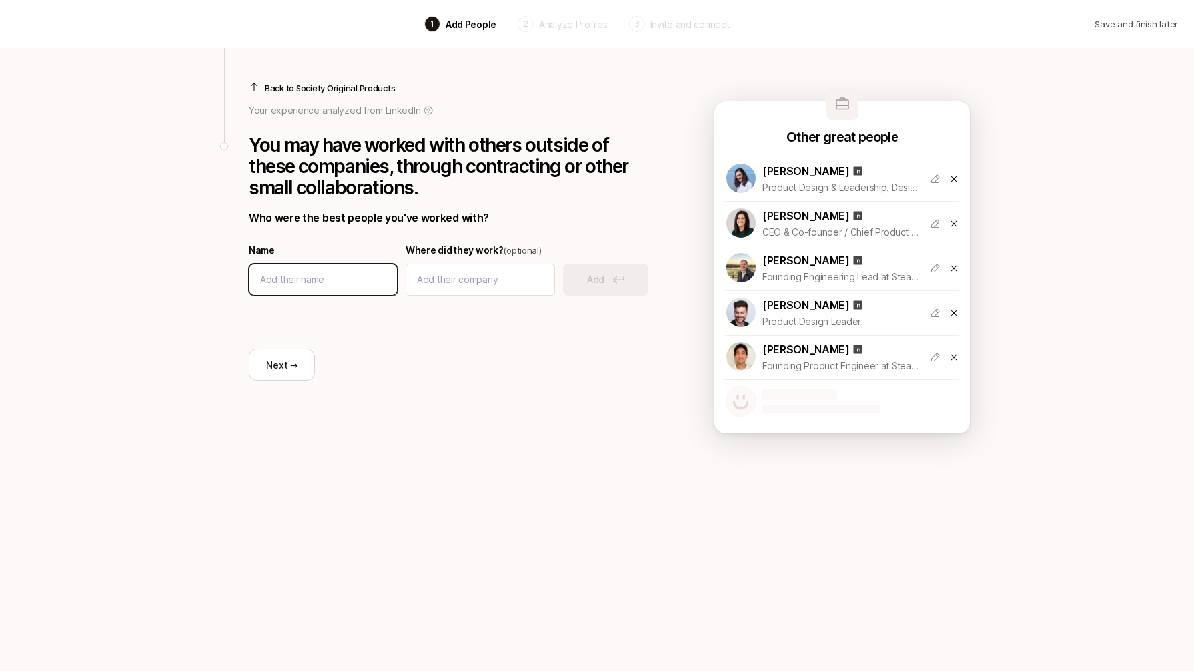
click at [338, 275] on input at bounding box center [323, 280] width 127 height 16
type input "[PERSON_NAME]"
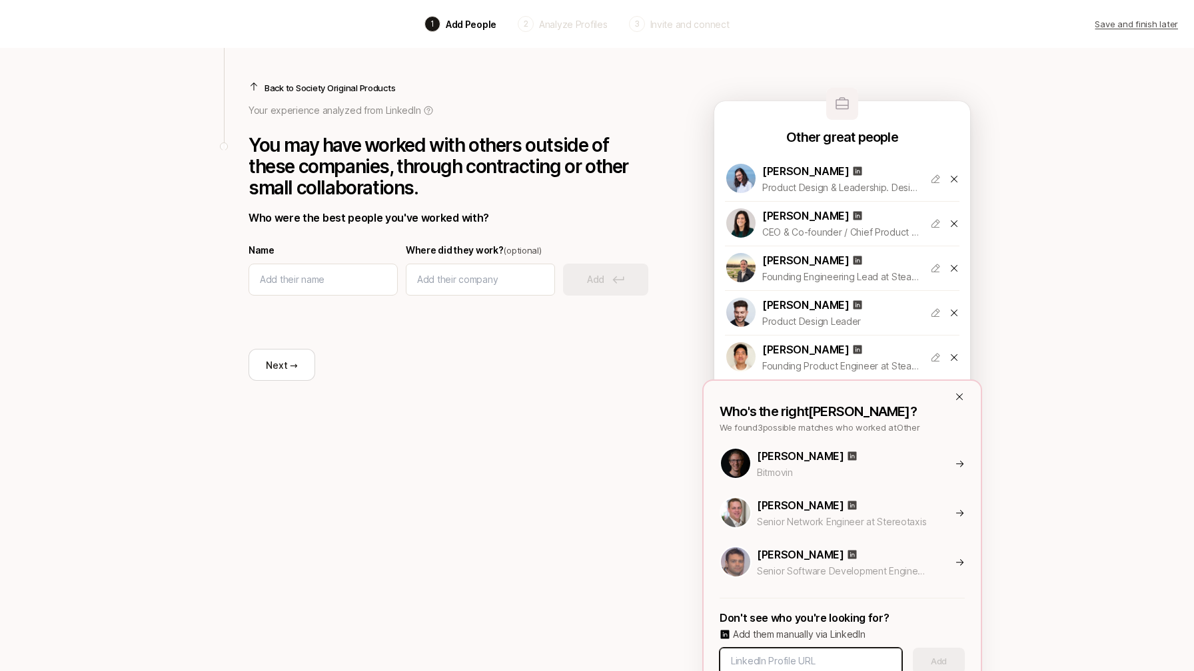
click at [810, 655] on input at bounding box center [811, 661] width 160 height 16
paste input "[URL][DOMAIN_NAME]"
type input "[URL][DOMAIN_NAME]"
click at [943, 662] on button "Add" at bounding box center [938, 661] width 52 height 27
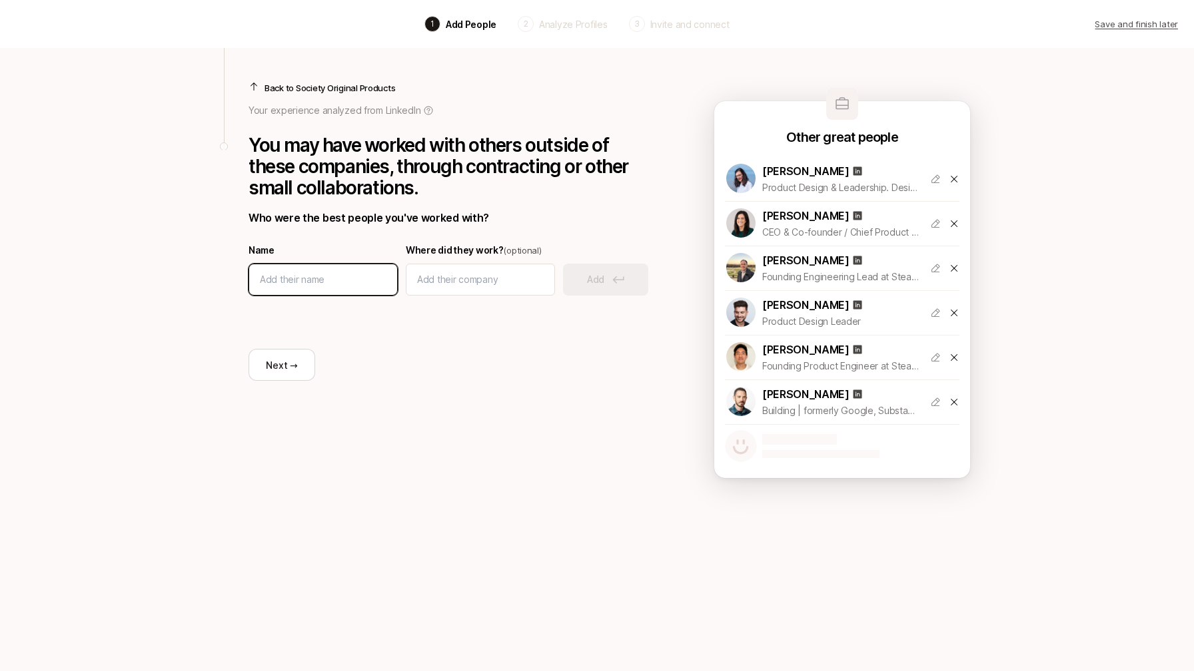
click at [323, 284] on input at bounding box center [323, 280] width 127 height 16
type input "[PERSON_NAME]"
click at [605, 276] on button "Add" at bounding box center [605, 280] width 85 height 32
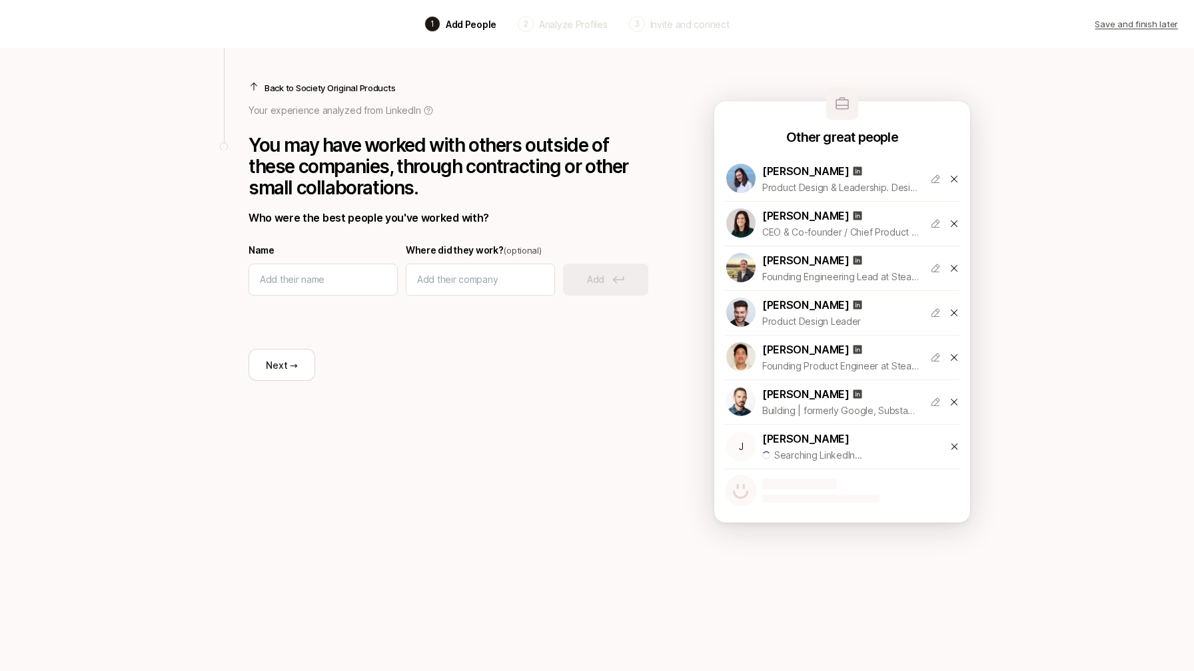
click at [605, 276] on div "Name Where did they work? (optional) Add" at bounding box center [448, 268] width 400 height 53
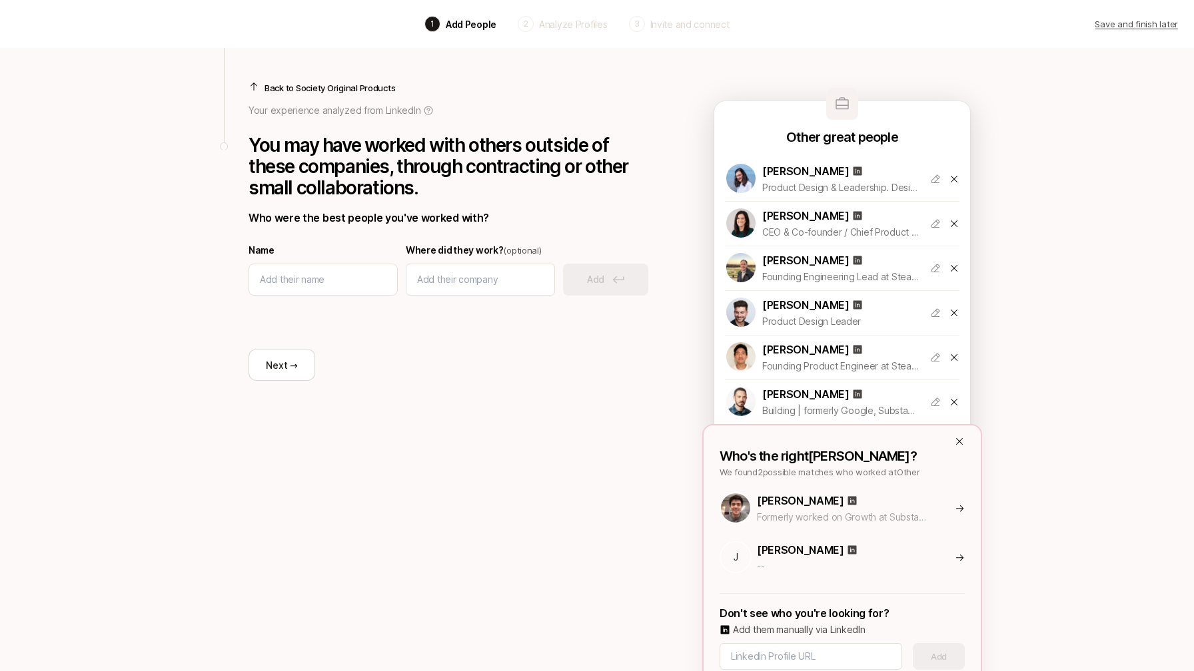
click at [777, 504] on p "[PERSON_NAME]" at bounding box center [800, 500] width 87 height 17
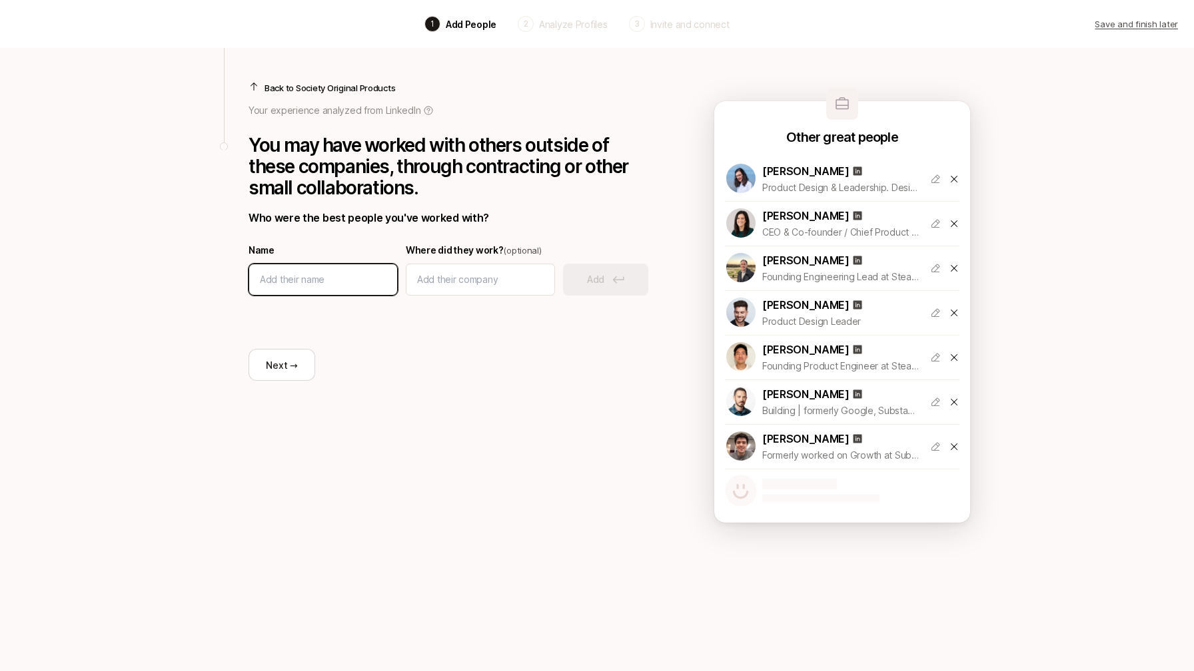
click at [306, 282] on input at bounding box center [323, 280] width 127 height 16
click at [390, 380] on div "Next →" at bounding box center [448, 338] width 400 height 85
click at [299, 370] on button "Next →" at bounding box center [281, 365] width 67 height 32
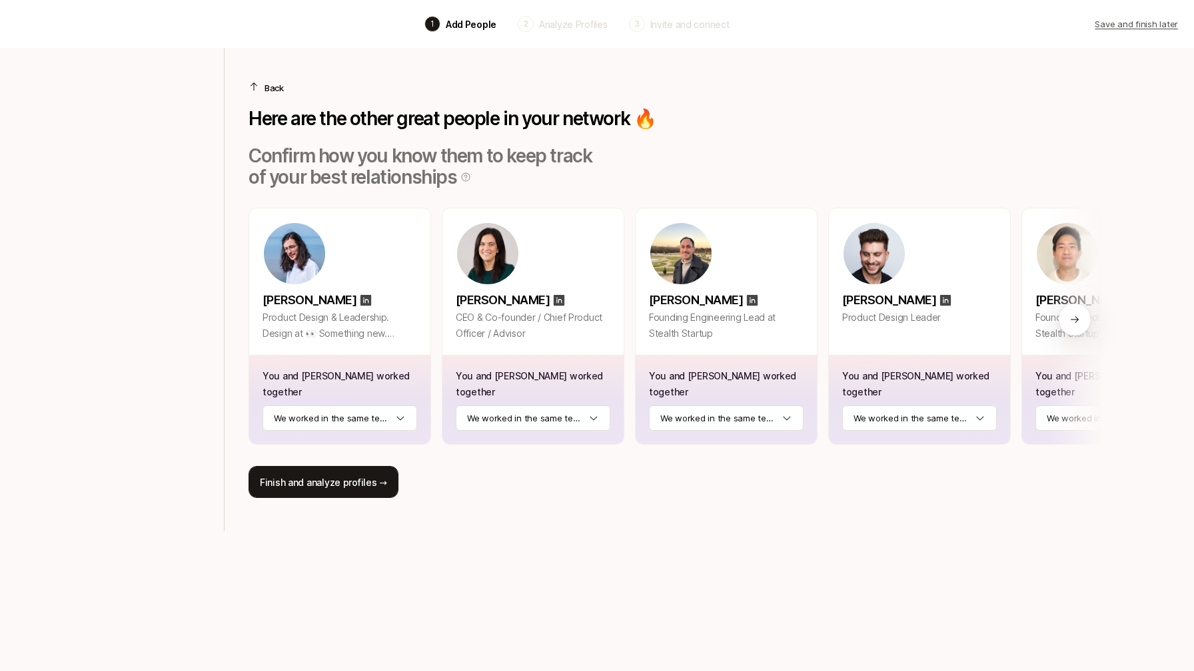
click at [334, 466] on button "Finish and analyze profiles →" at bounding box center [323, 482] width 150 height 32
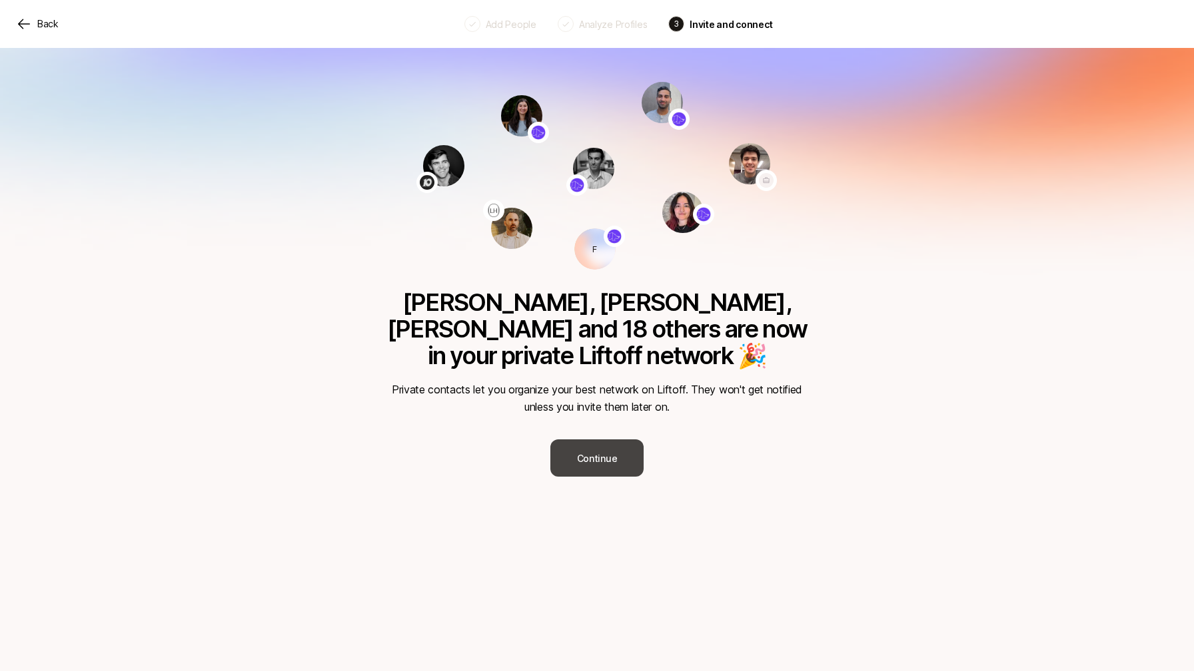
click at [599, 440] on button "Continue" at bounding box center [596, 458] width 93 height 37
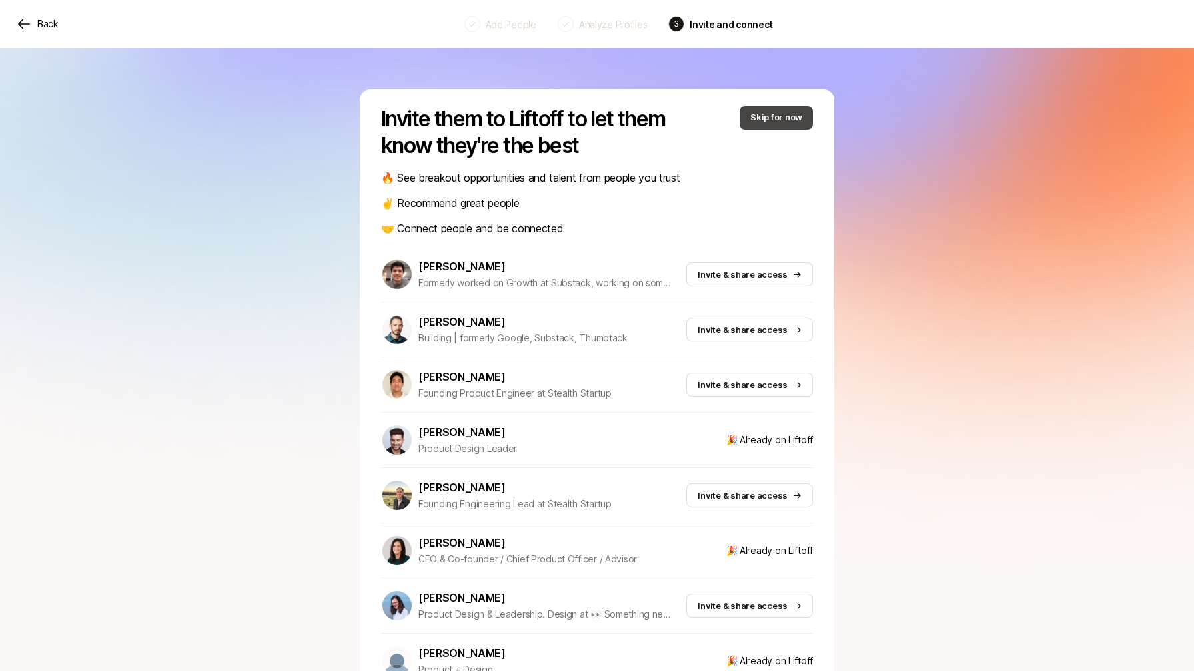
click at [780, 111] on button "Skip for now" at bounding box center [775, 118] width 73 height 24
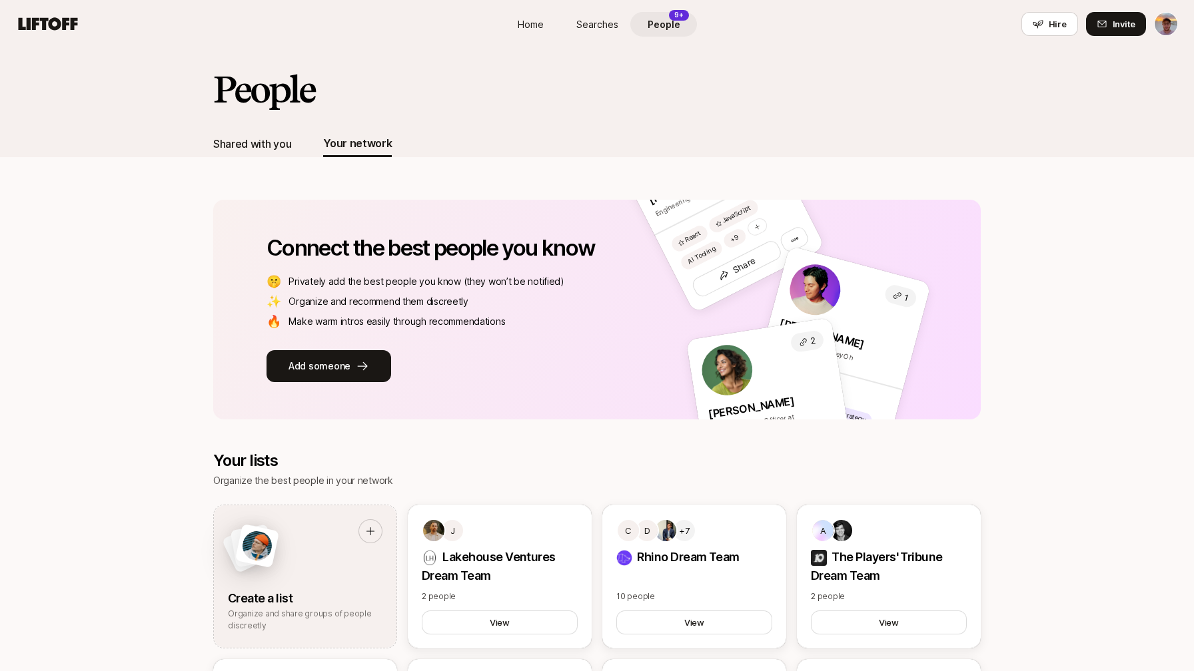
click at [243, 145] on div "Shared with you" at bounding box center [252, 143] width 78 height 17
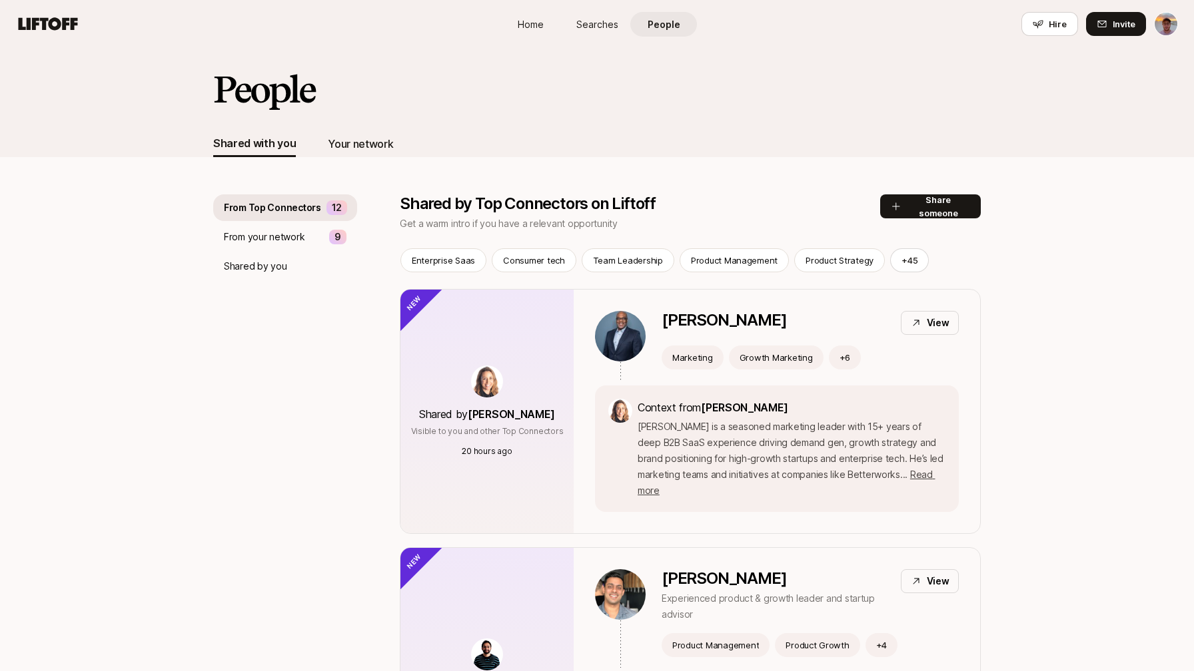
click at [350, 141] on div "Your network" at bounding box center [360, 143] width 65 height 17
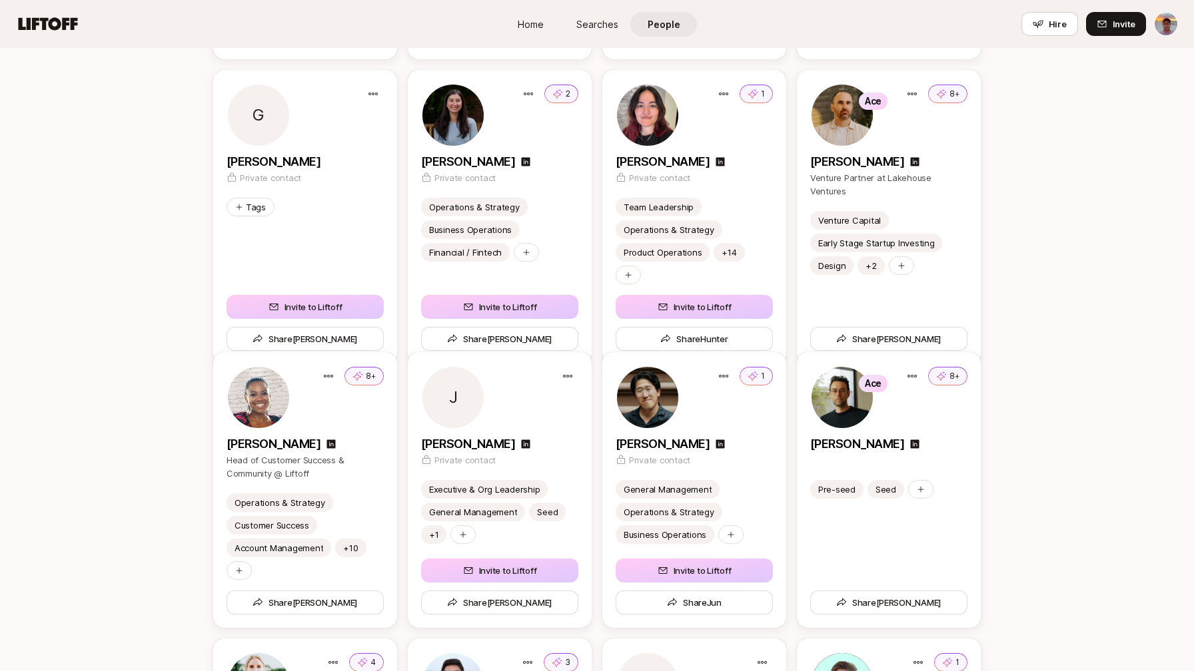
scroll to position [2258, 0]
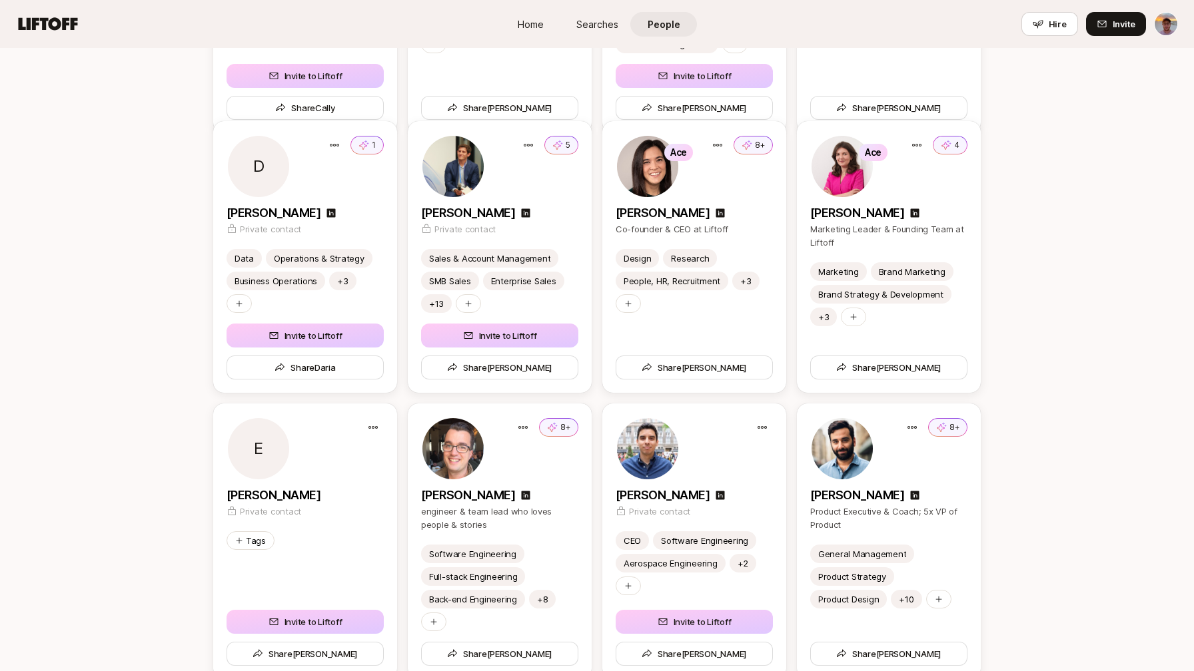
click at [611, 4] on div "Home Searches People Hire" at bounding box center [597, 24] width 200 height 48
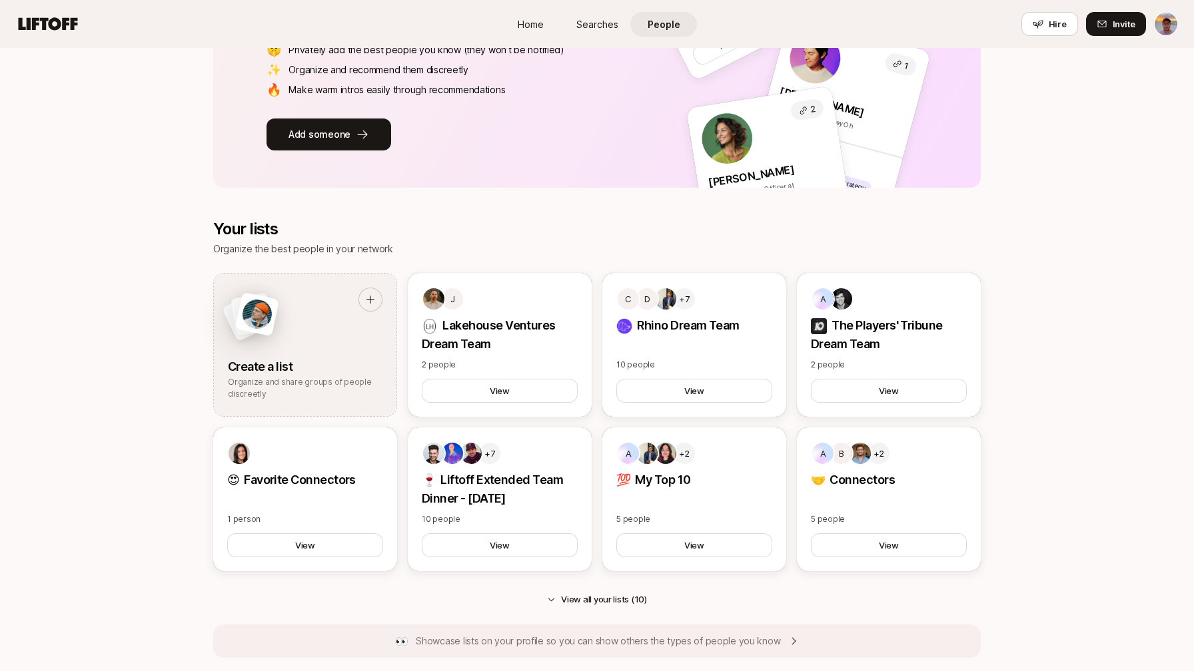
scroll to position [0, 0]
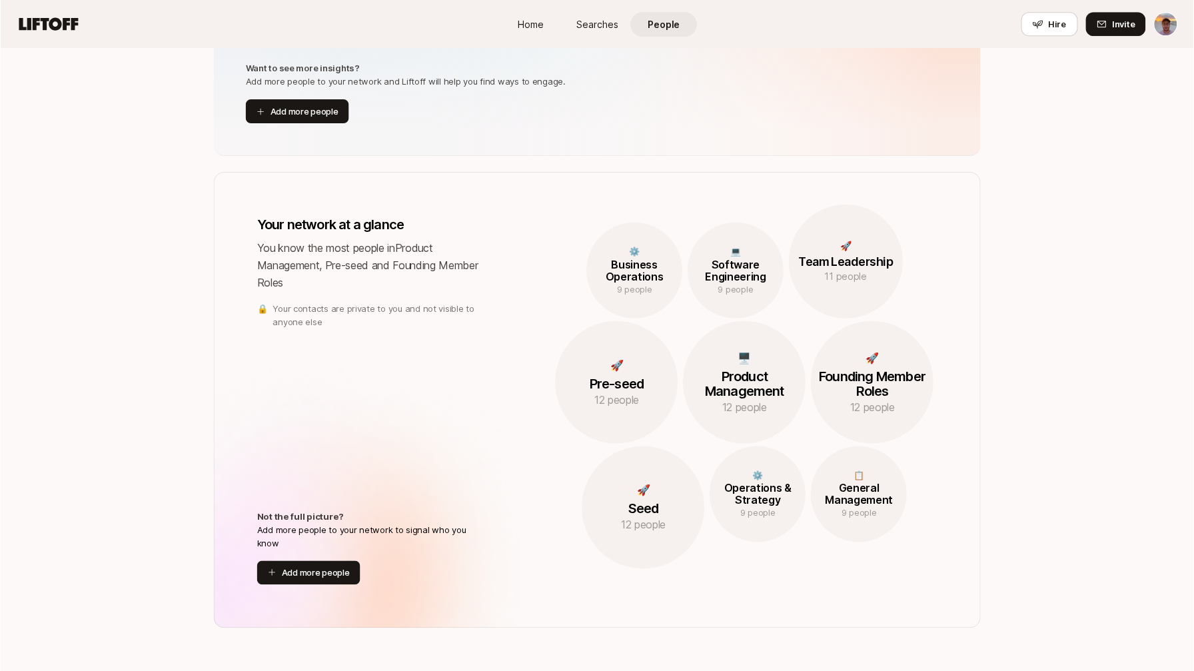
scroll to position [555, 0]
